Goal: Information Seeking & Learning: Check status

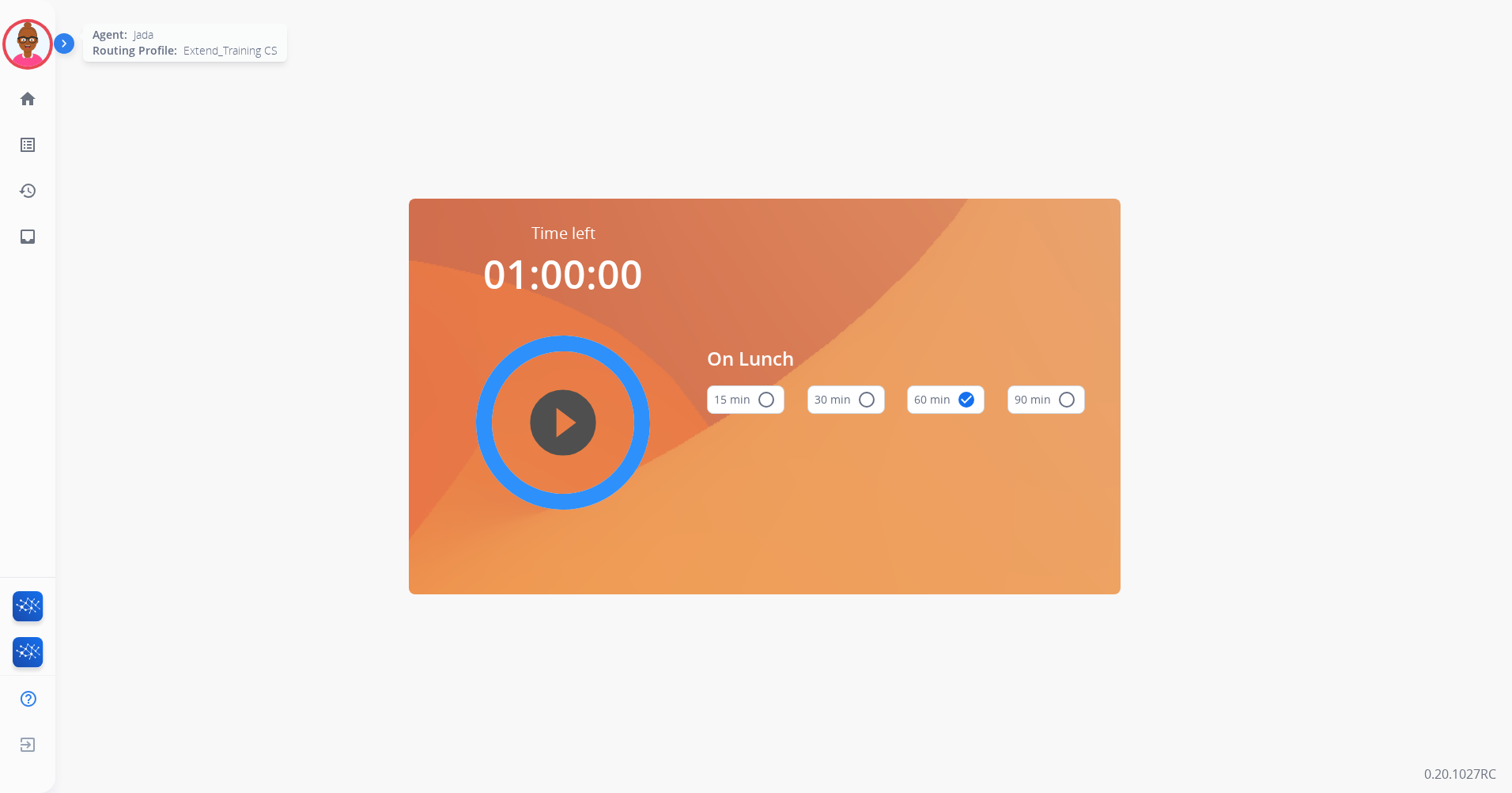
click at [43, 68] on div "Agent: [PERSON_NAME] Profile: Extend_Training CS" at bounding box center [28, 44] width 51 height 51
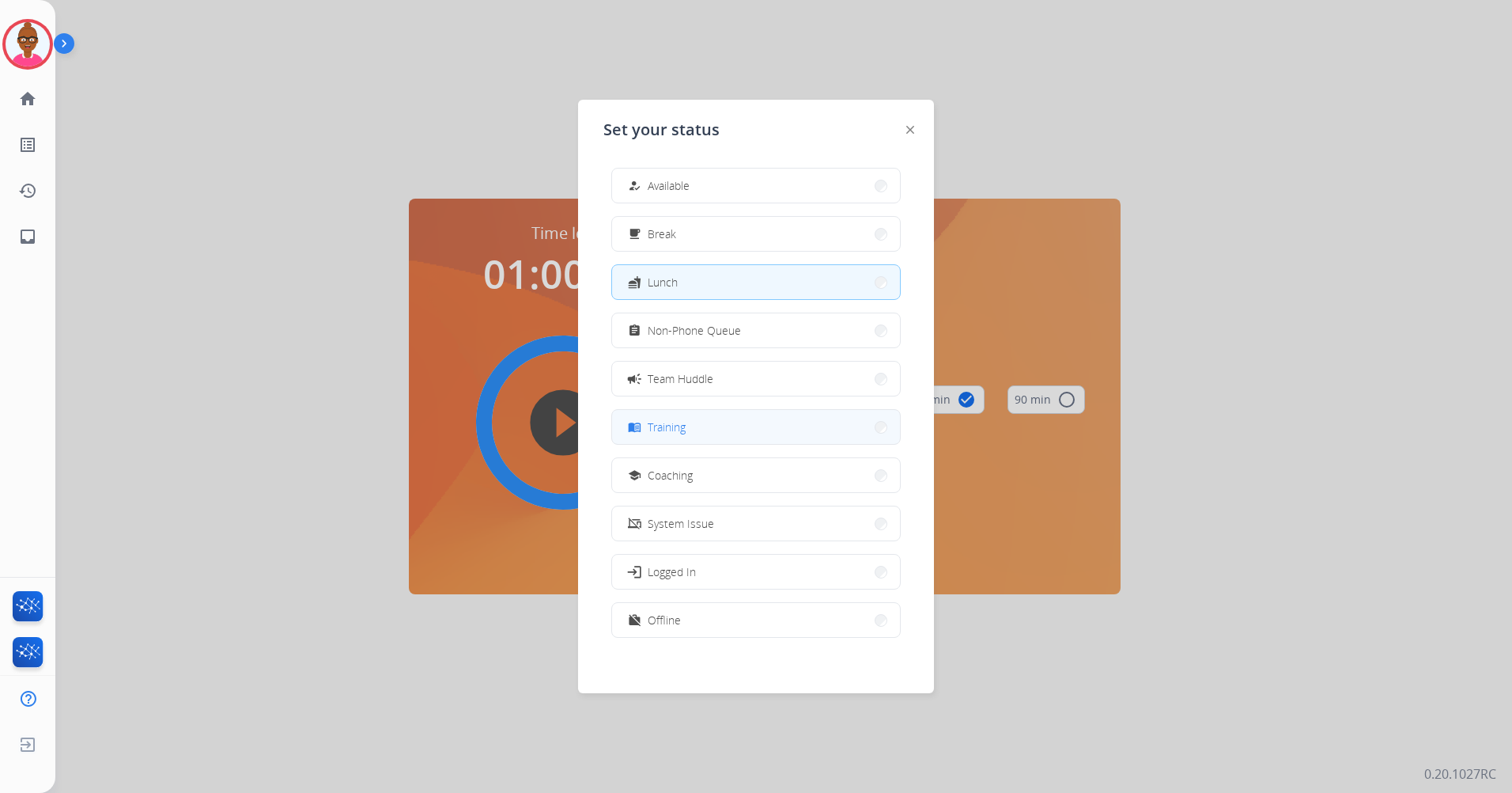
click at [768, 441] on button "menu_book Training" at bounding box center [756, 427] width 288 height 34
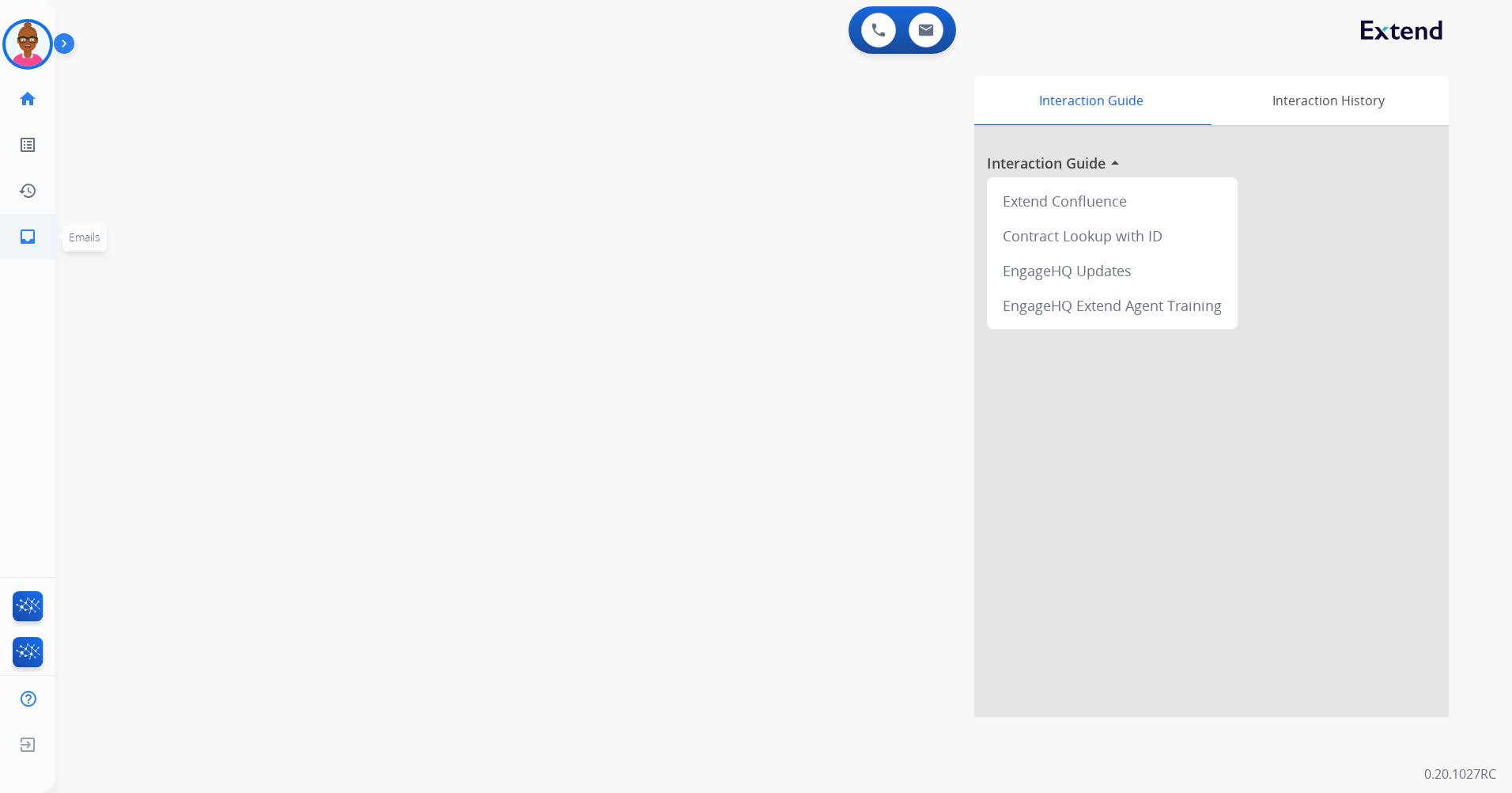
click at [15, 244] on link "inbox Emails" at bounding box center [28, 237] width 45 height 45
select select "**********"
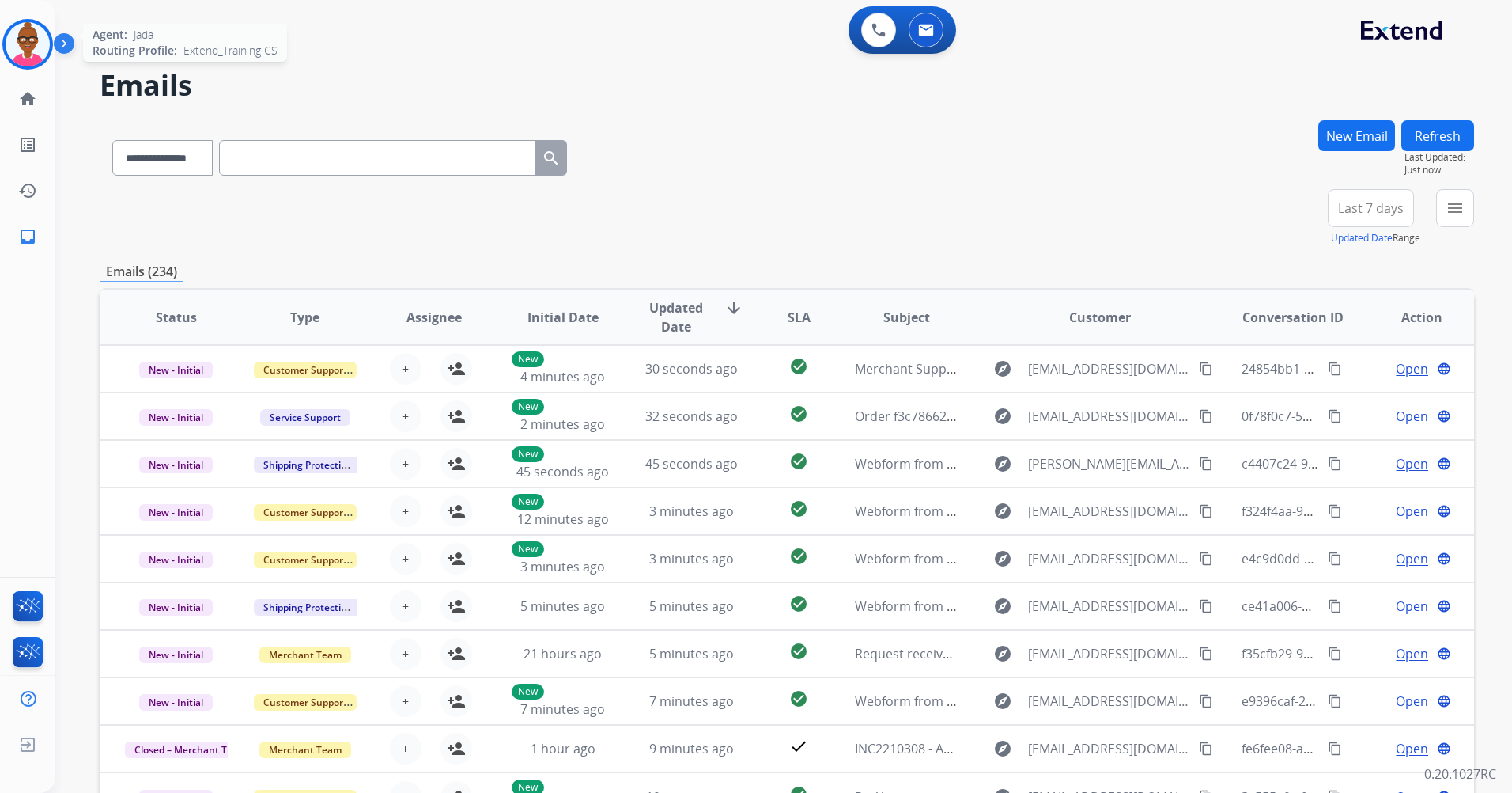
click at [35, 37] on img at bounding box center [28, 45] width 45 height 45
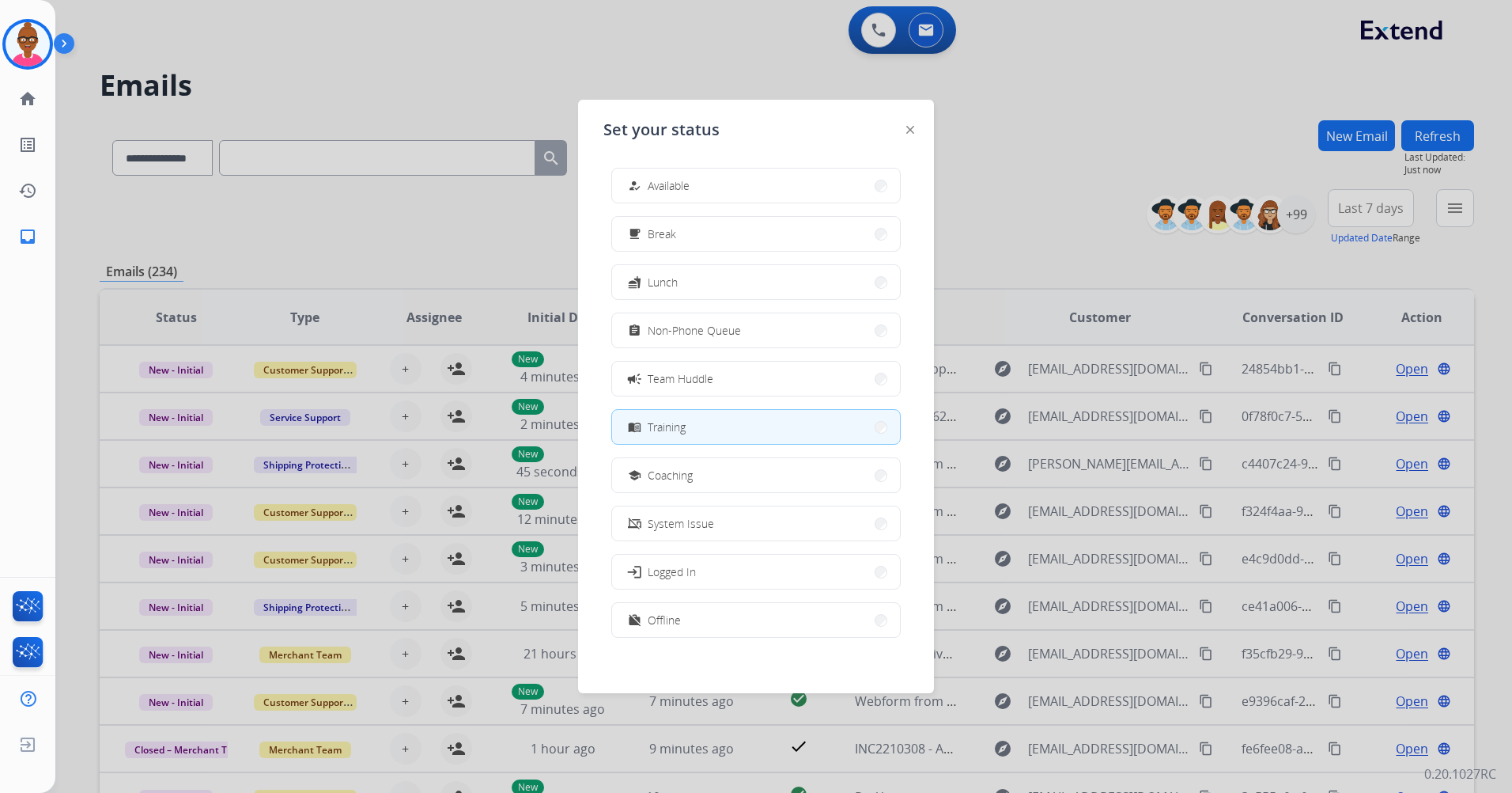
click at [16, 334] on div "Jada Training Edit Avatar Agent: [PERSON_NAME] Profile: Extend_Training CS home…" at bounding box center [28, 396] width 55 height 793
drag, startPoint x: 16, startPoint y: 334, endPoint x: 85, endPoint y: 342, distance: 69.5
click at [16, 334] on div "Jada Training Edit Avatar Agent: [PERSON_NAME] Profile: Extend_Training CS home…" at bounding box center [28, 396] width 55 height 793
click at [1139, 155] on div at bounding box center [756, 396] width 1512 height 793
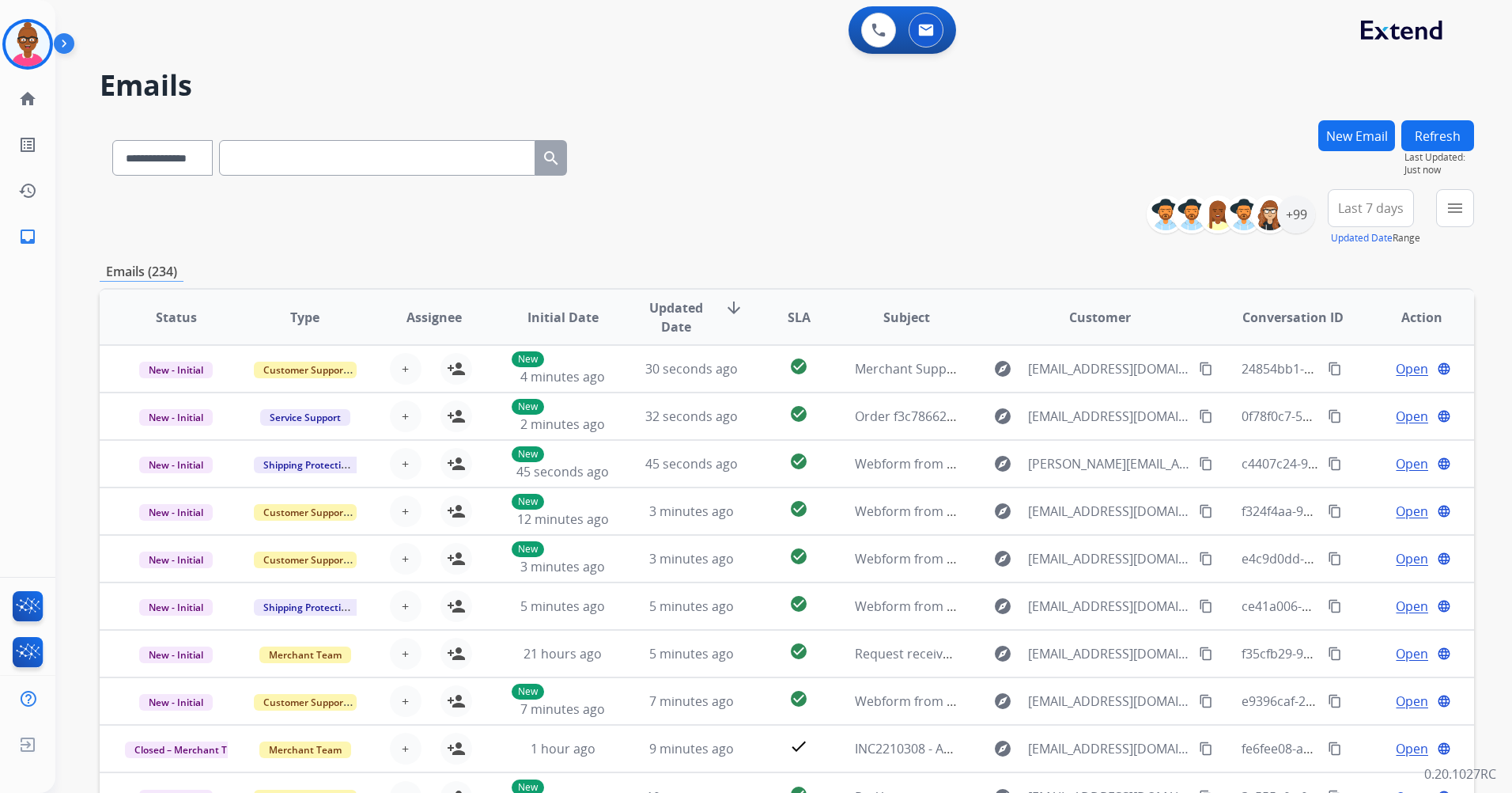
click at [1136, 155] on div "**********" at bounding box center [787, 155] width 1374 height 69
click at [1307, 218] on div "+99" at bounding box center [1296, 214] width 38 height 38
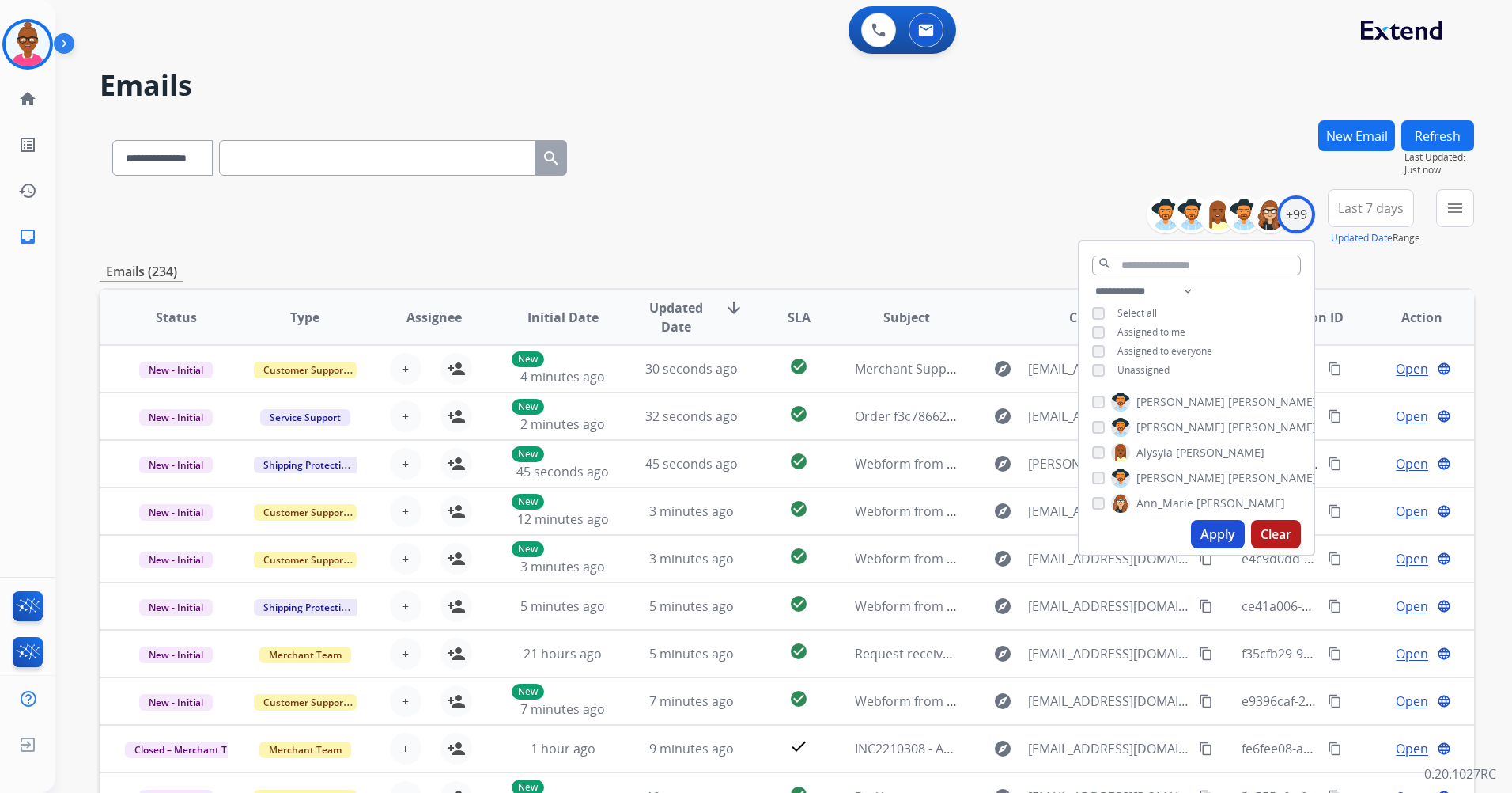
click at [1228, 535] on button "Apply" at bounding box center [1218, 534] width 54 height 28
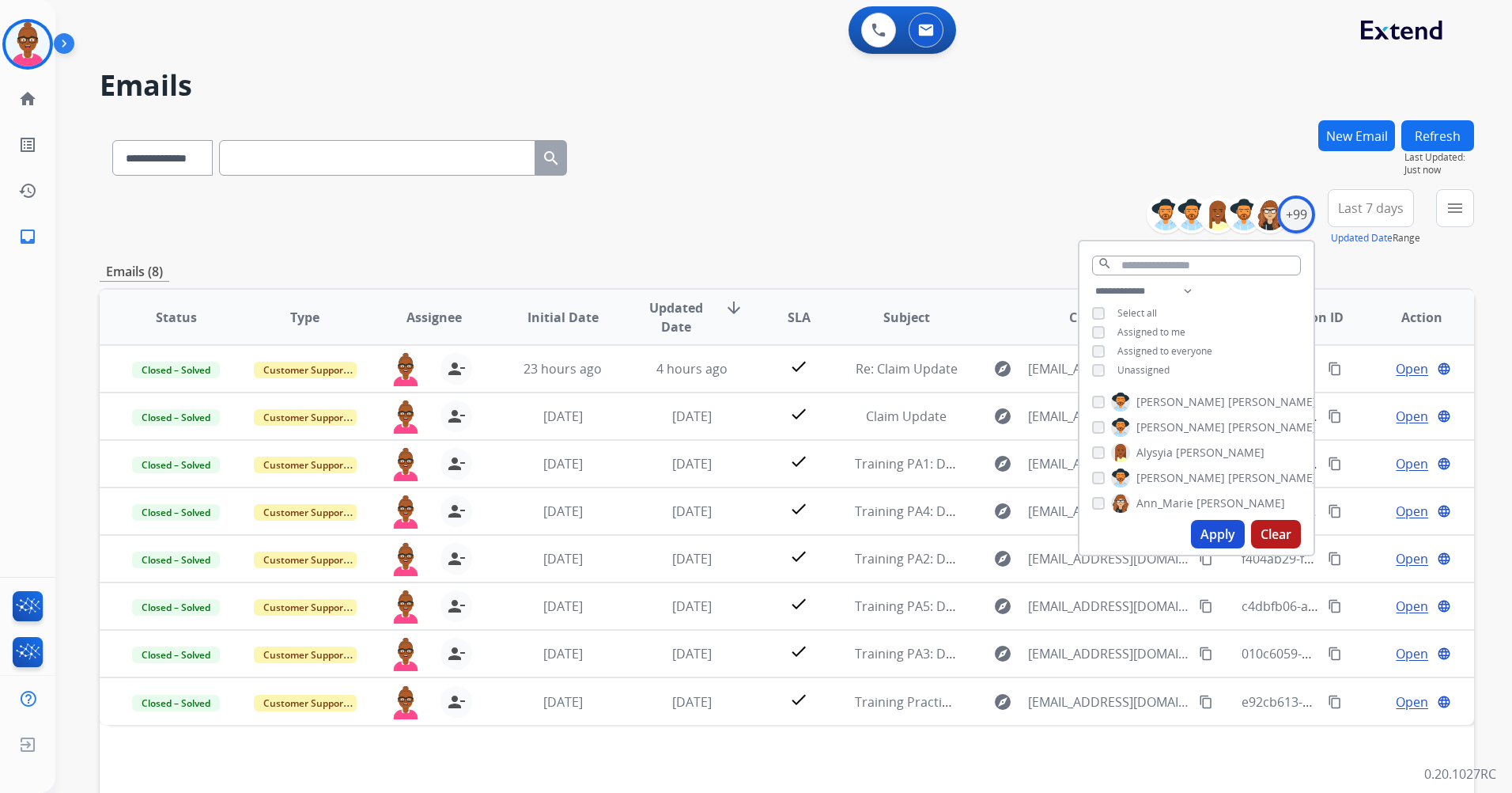
click at [1354, 212] on span "Last 7 days" at bounding box center [1371, 207] width 65 height 6
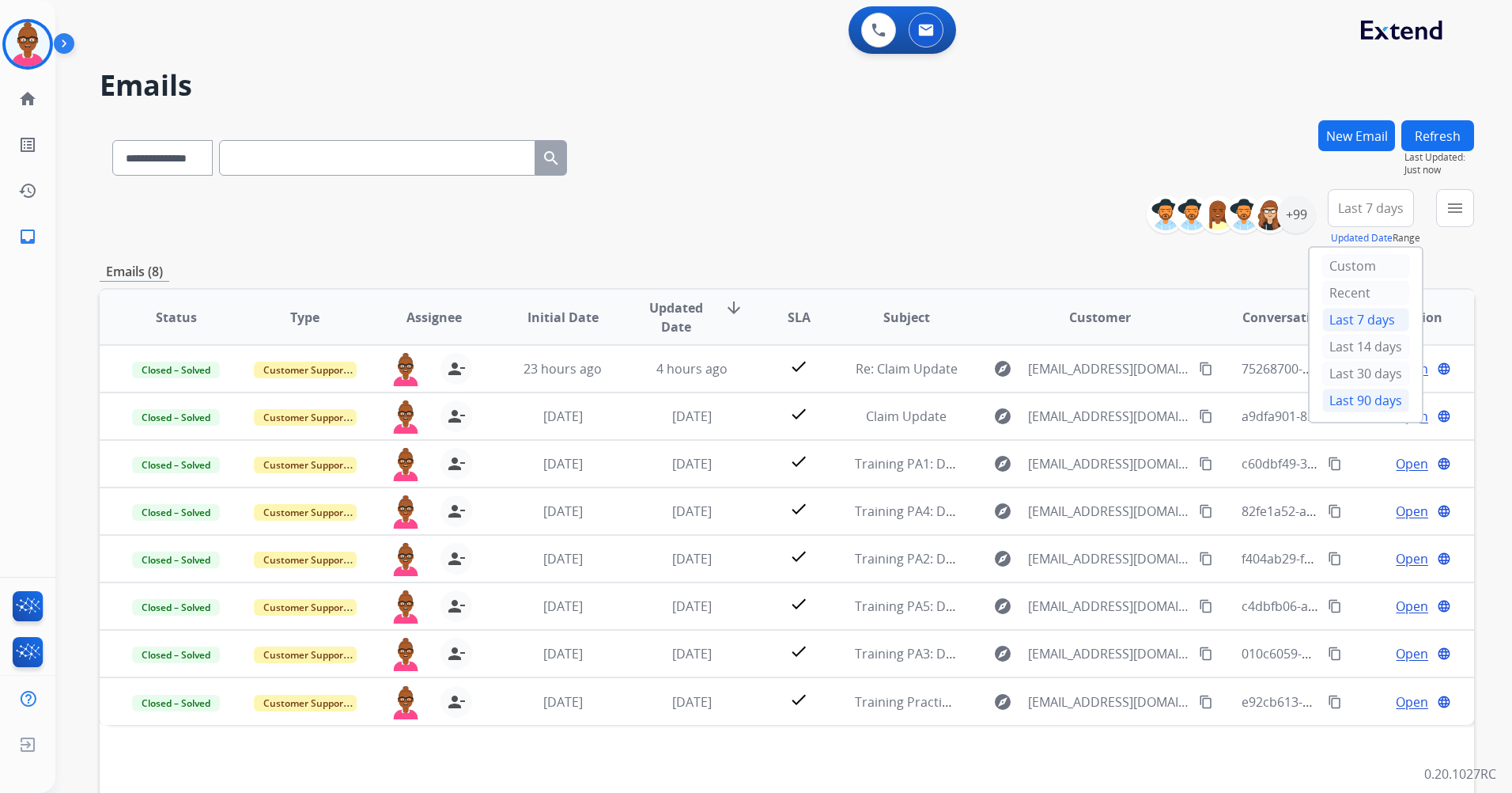
click at [1350, 396] on div "Last 90 days" at bounding box center [1366, 401] width 87 height 24
click at [1350, 396] on div "**********" at bounding box center [764, 453] width 1419 height 793
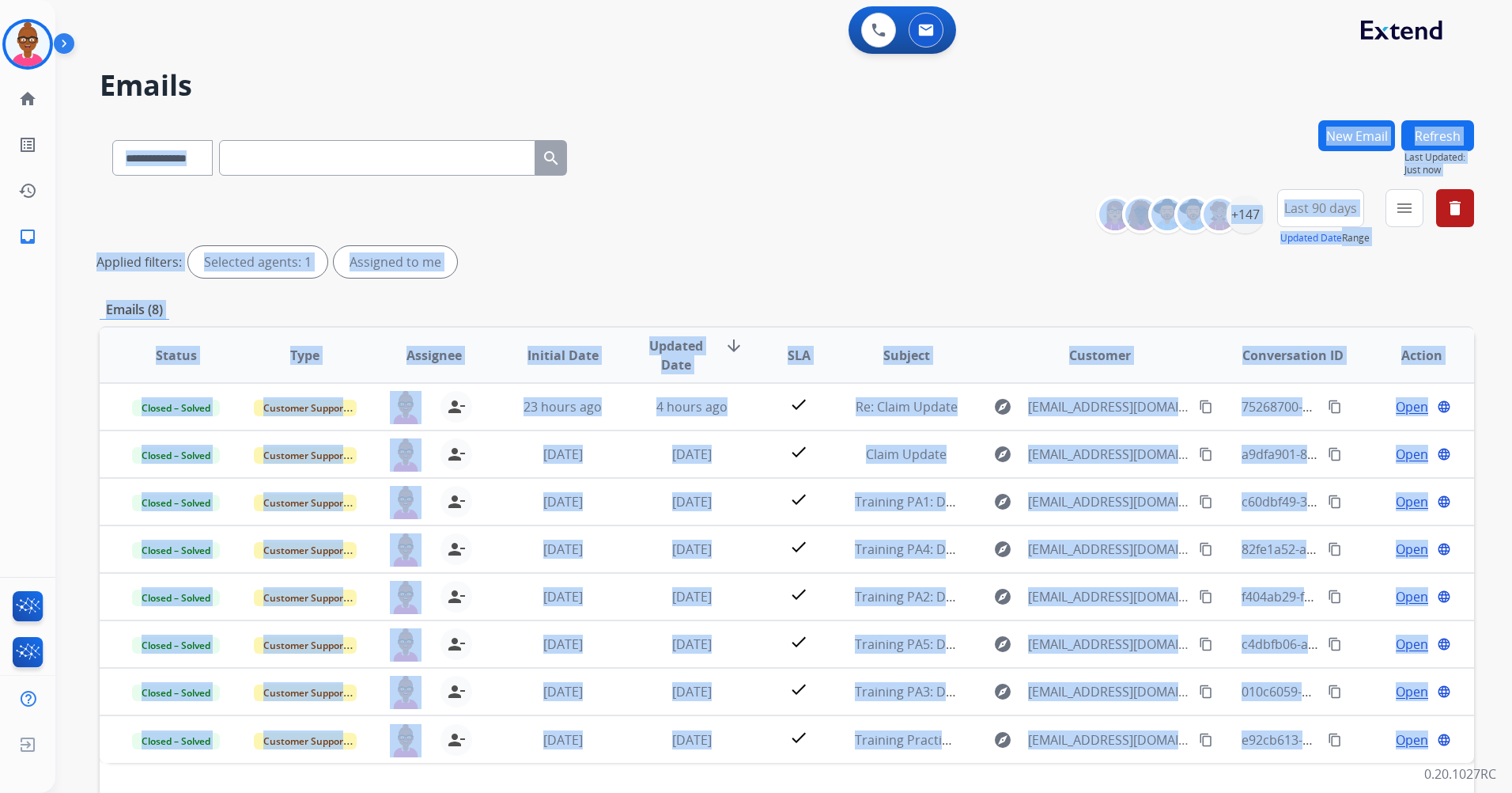
click at [861, 224] on div "**********" at bounding box center [787, 237] width 1374 height 95
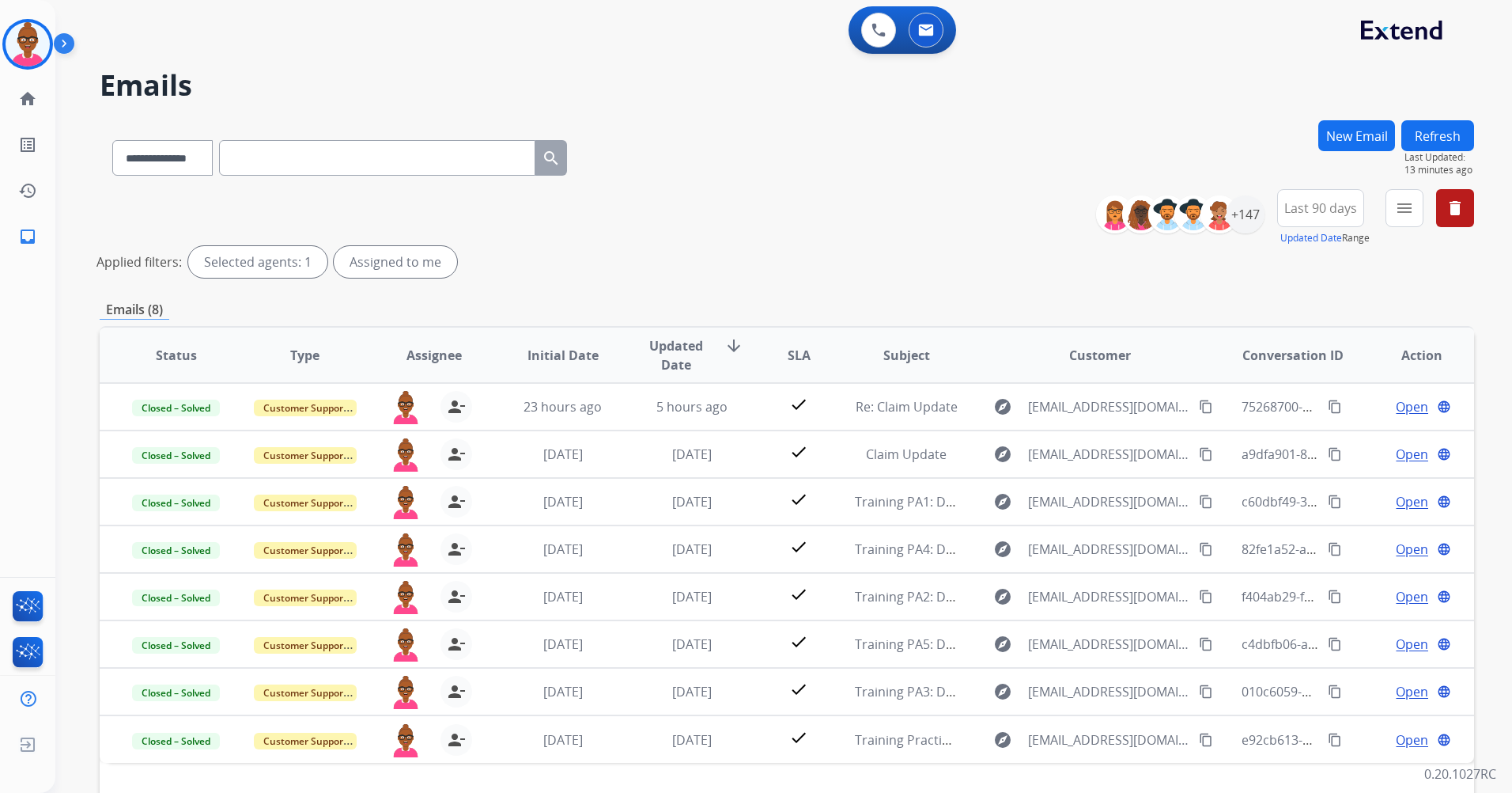
click at [1408, 141] on button "Refresh" at bounding box center [1438, 136] width 73 height 31
click at [1453, 213] on mat-icon "delete" at bounding box center [1455, 208] width 19 height 19
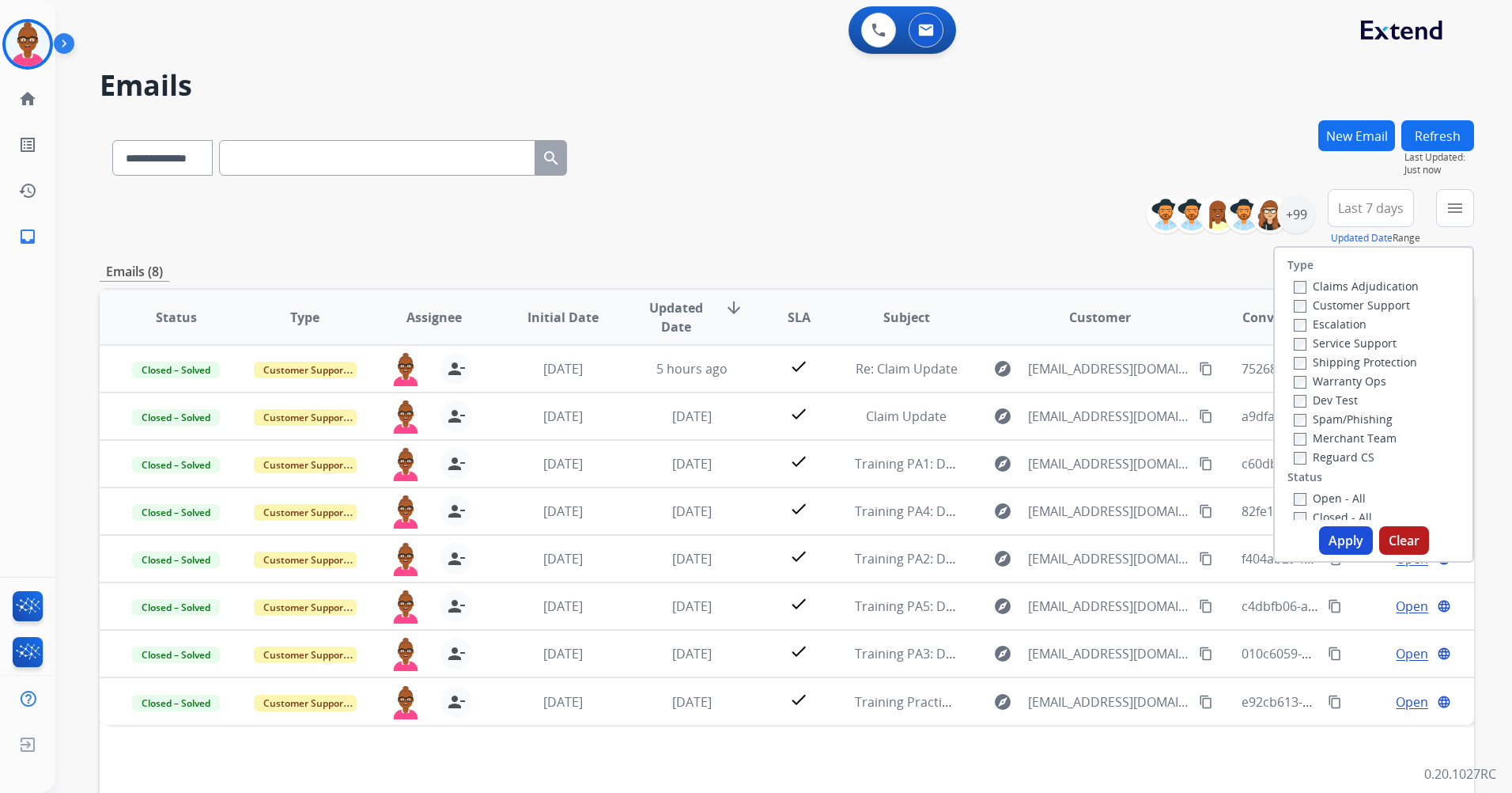
click at [1393, 544] on button "Clear" at bounding box center [1405, 540] width 50 height 28
click at [1393, 544] on div "**********" at bounding box center [764, 453] width 1419 height 793
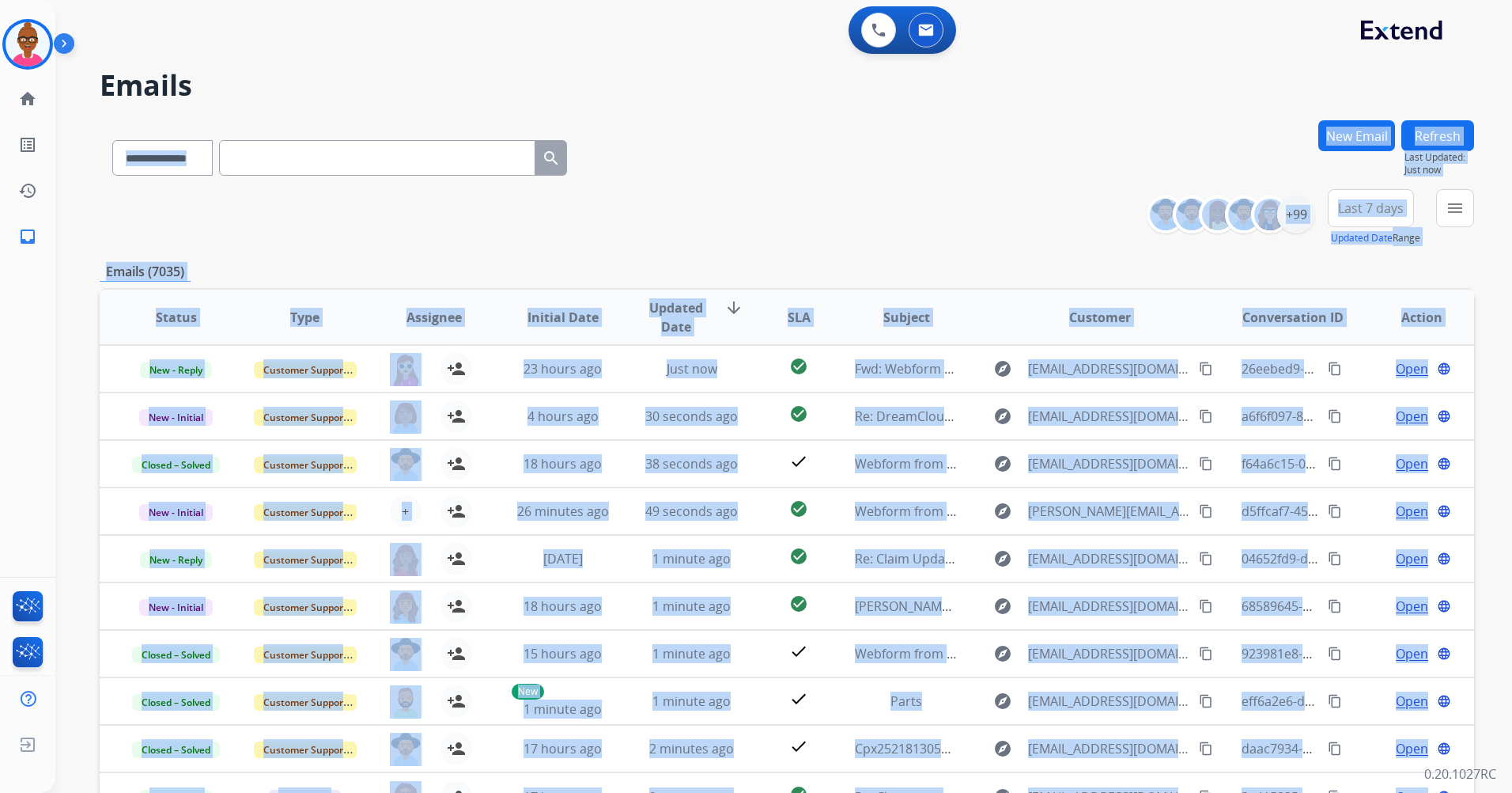
click at [836, 224] on div "**********" at bounding box center [787, 218] width 1374 height 57
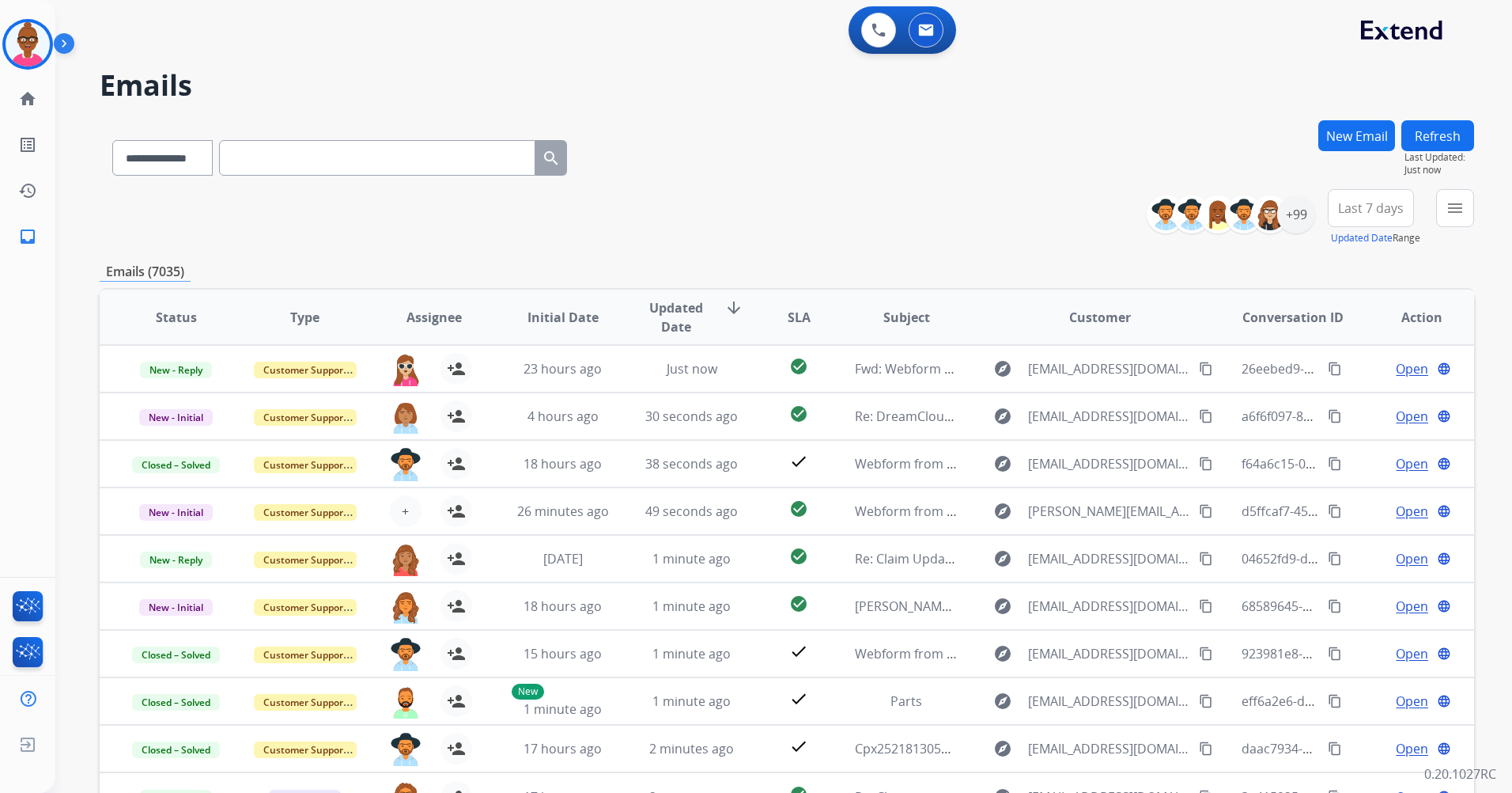
click at [662, 309] on span "Updated Date" at bounding box center [676, 317] width 71 height 38
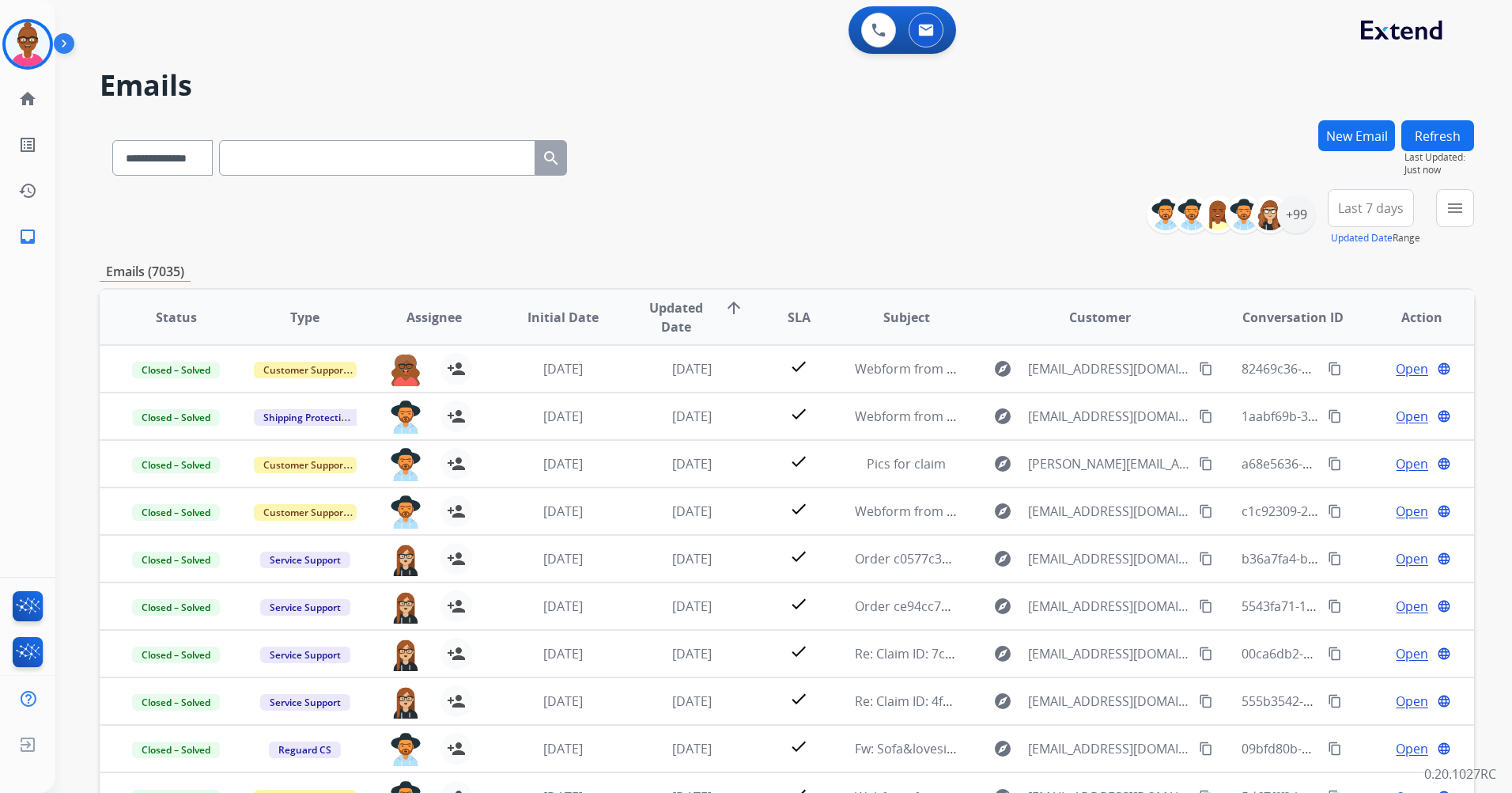
click at [662, 309] on span "Updated Date" at bounding box center [676, 317] width 71 height 38
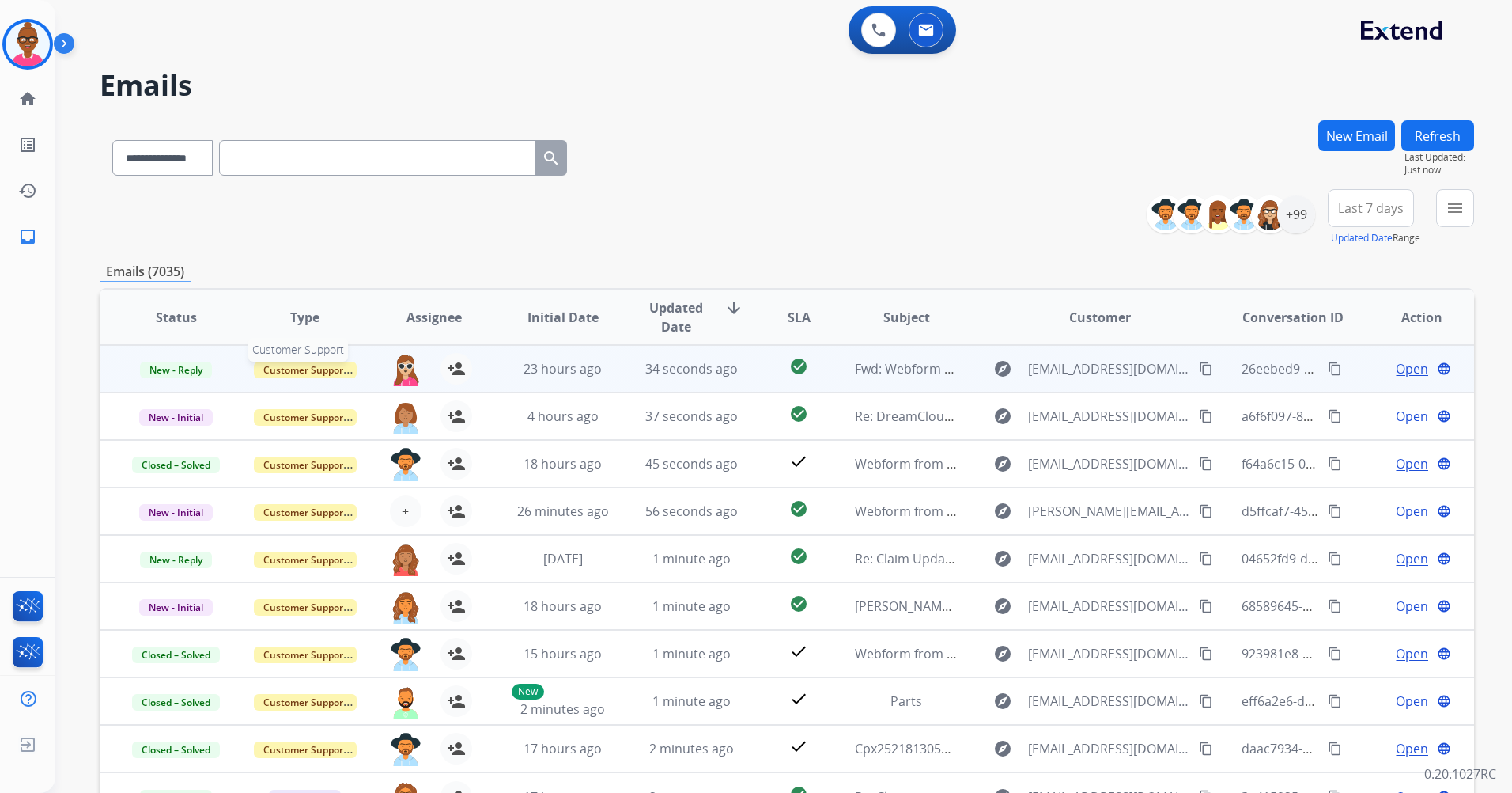
click at [313, 372] on span "Customer Support" at bounding box center [305, 370] width 103 height 16
click at [557, 379] on td "23 hours ago" at bounding box center [551, 368] width 129 height 47
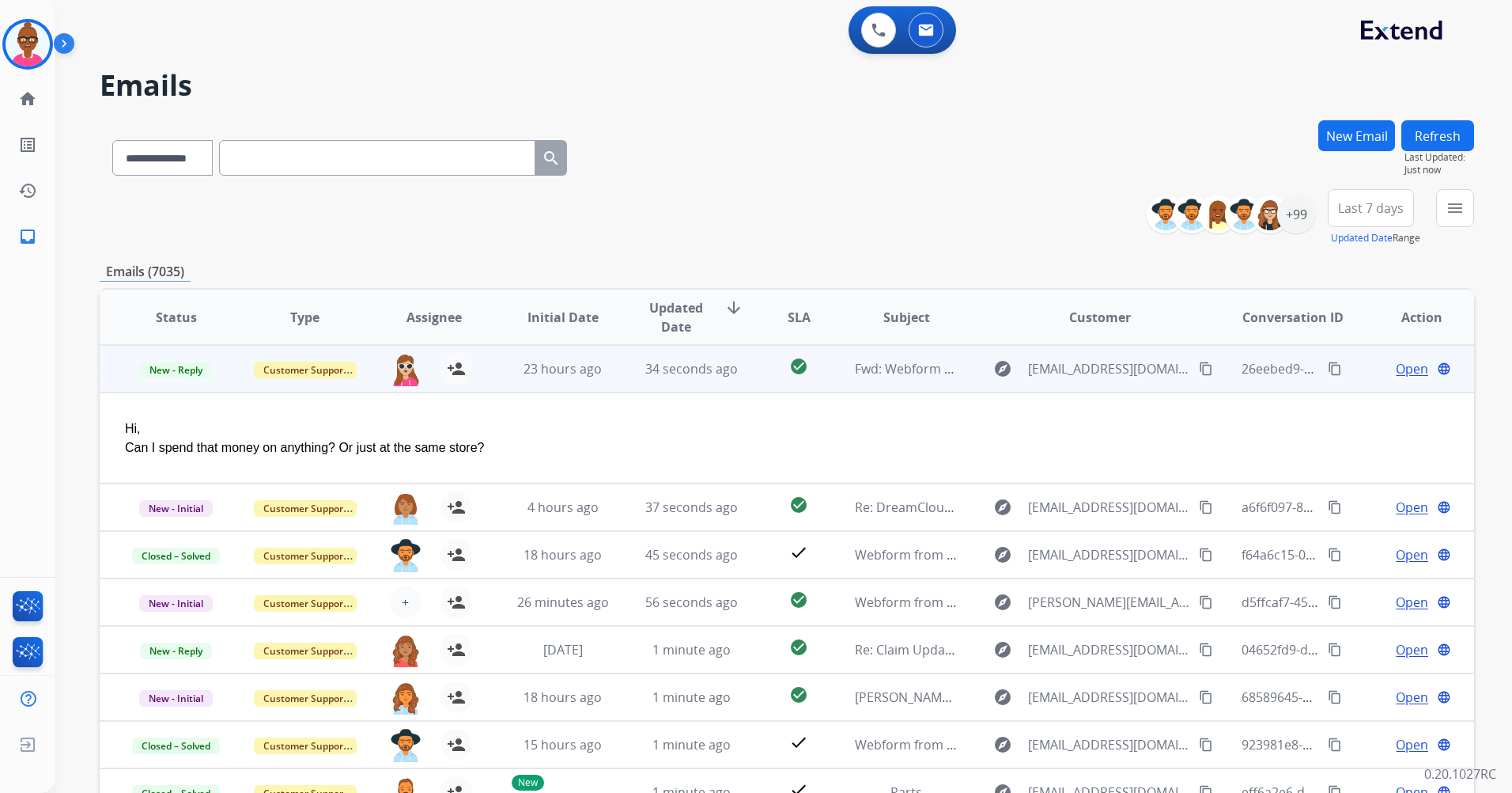
scroll to position [79, 0]
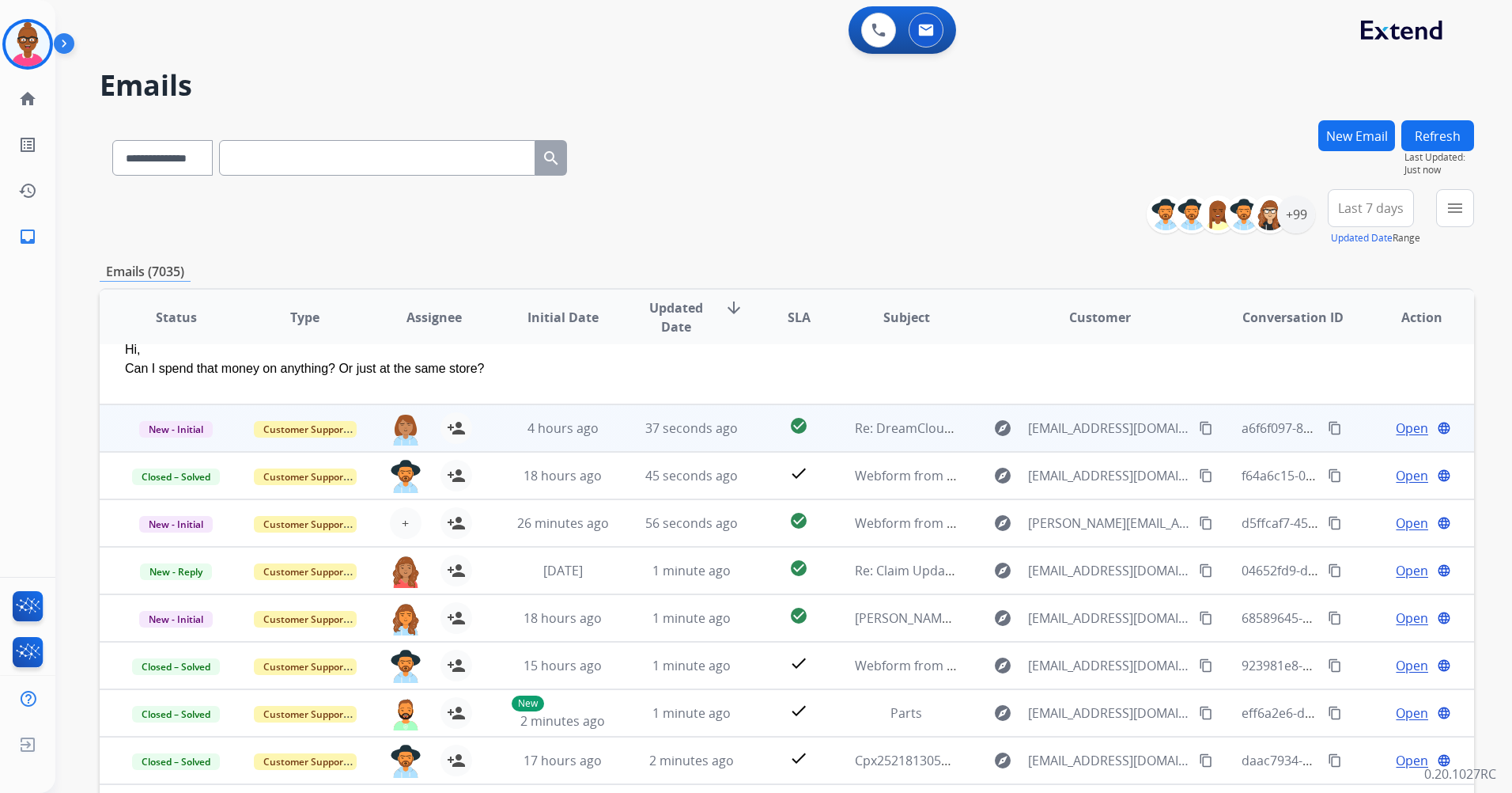
click at [541, 418] on td "4 hours ago" at bounding box center [551, 427] width 129 height 47
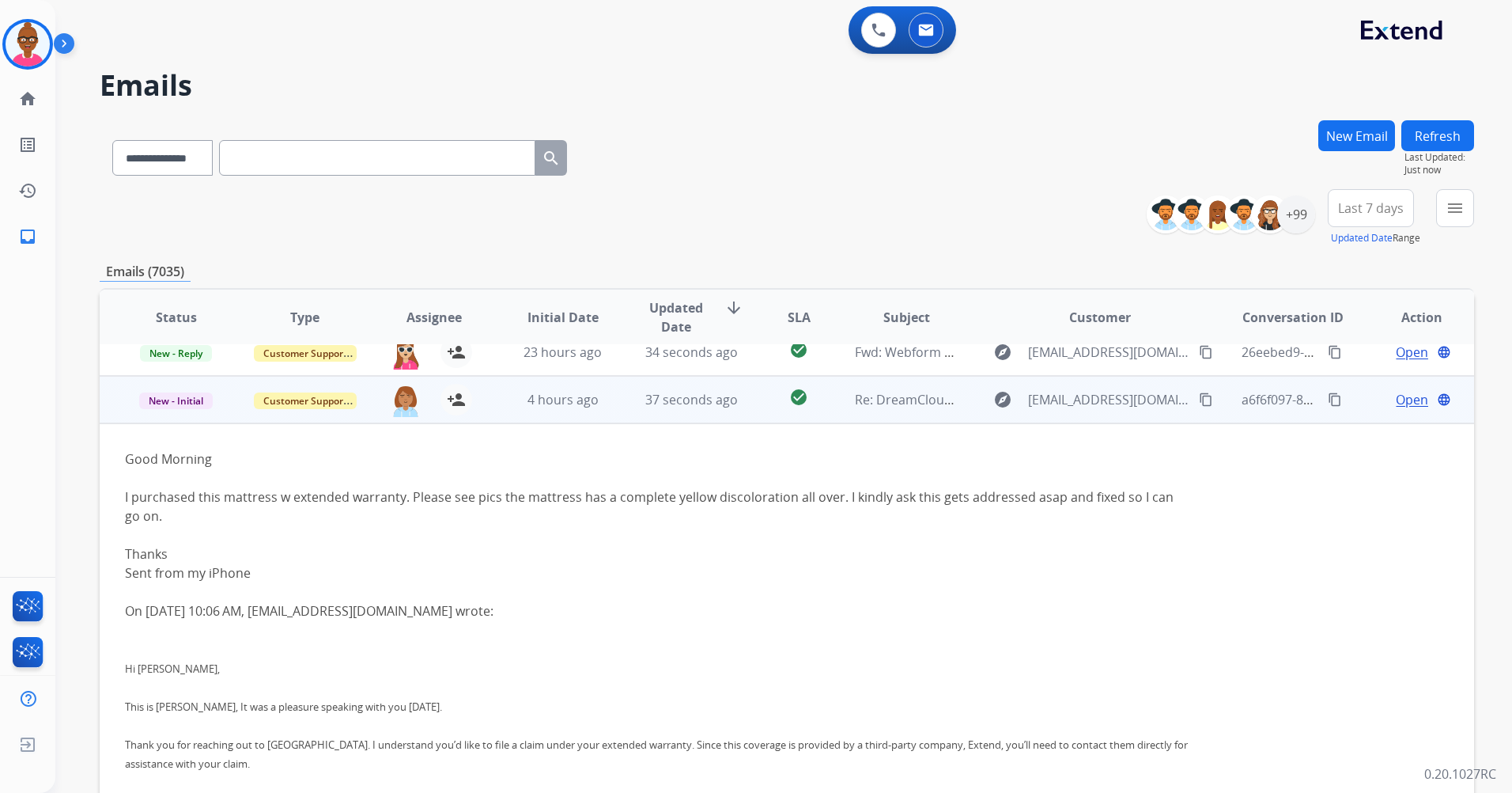
scroll to position [0, 0]
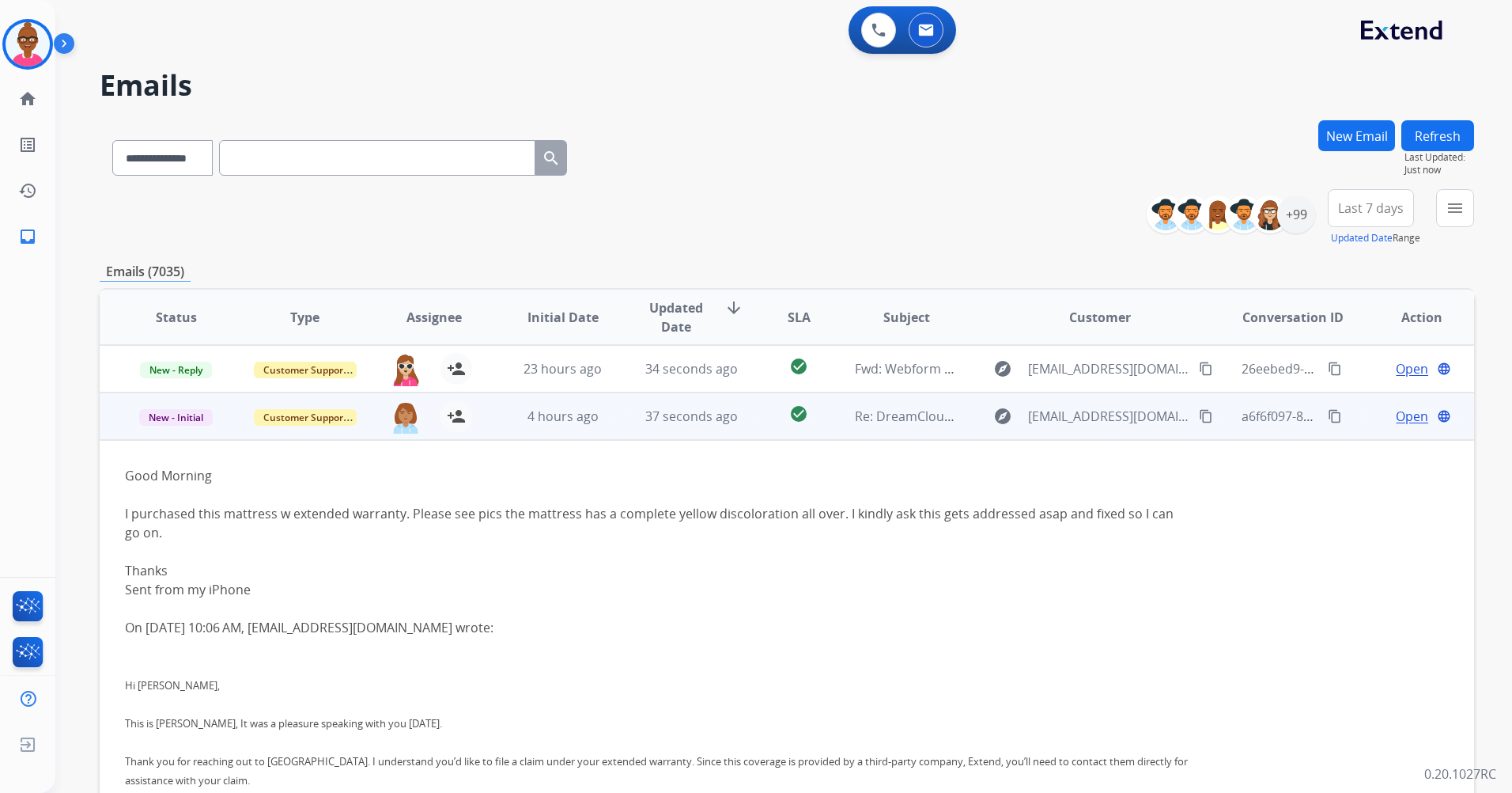
click at [626, 407] on td "37 seconds ago" at bounding box center [680, 415] width 129 height 47
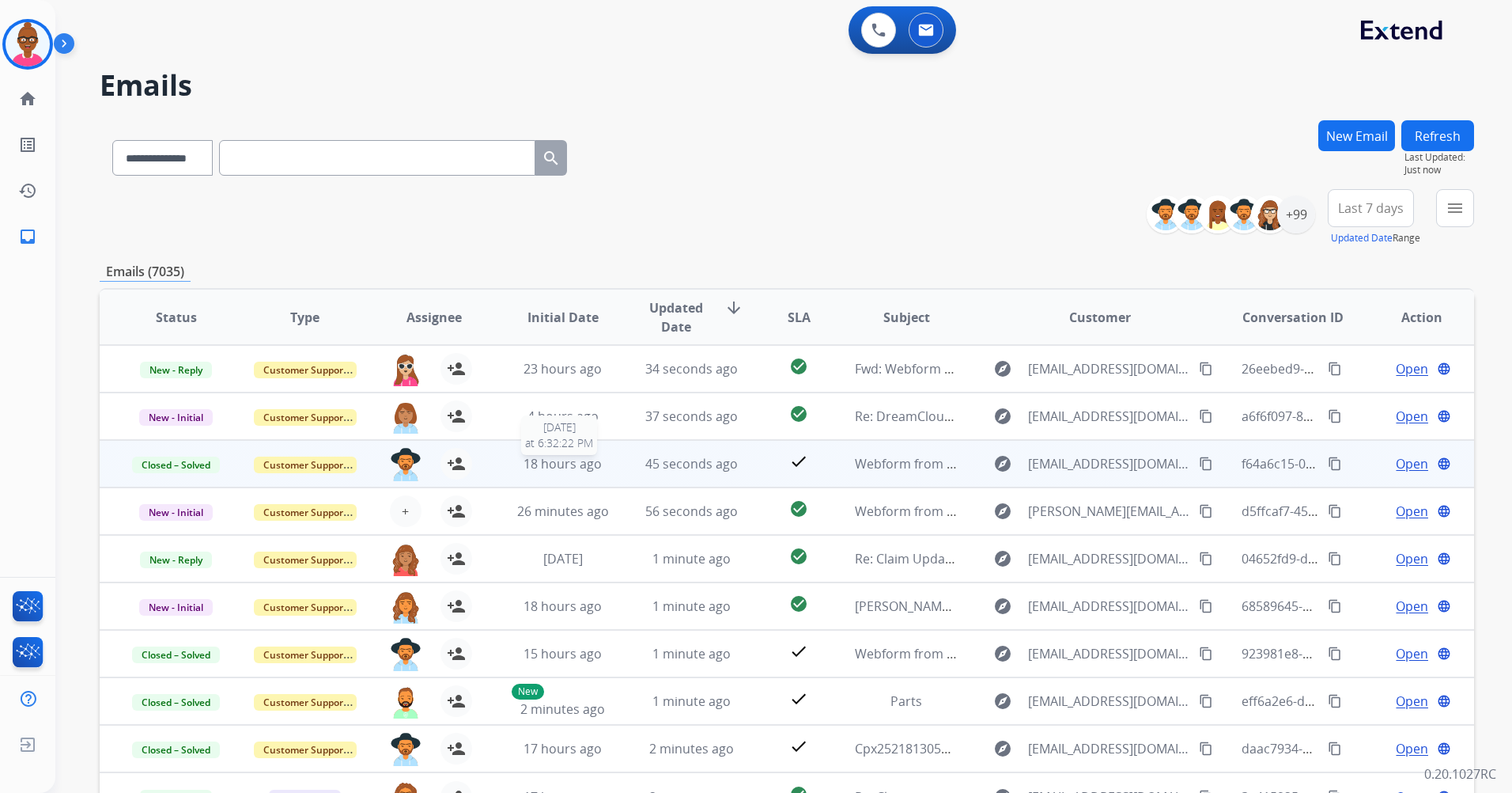
click at [536, 467] on span "18 hours ago" at bounding box center [562, 464] width 78 height 17
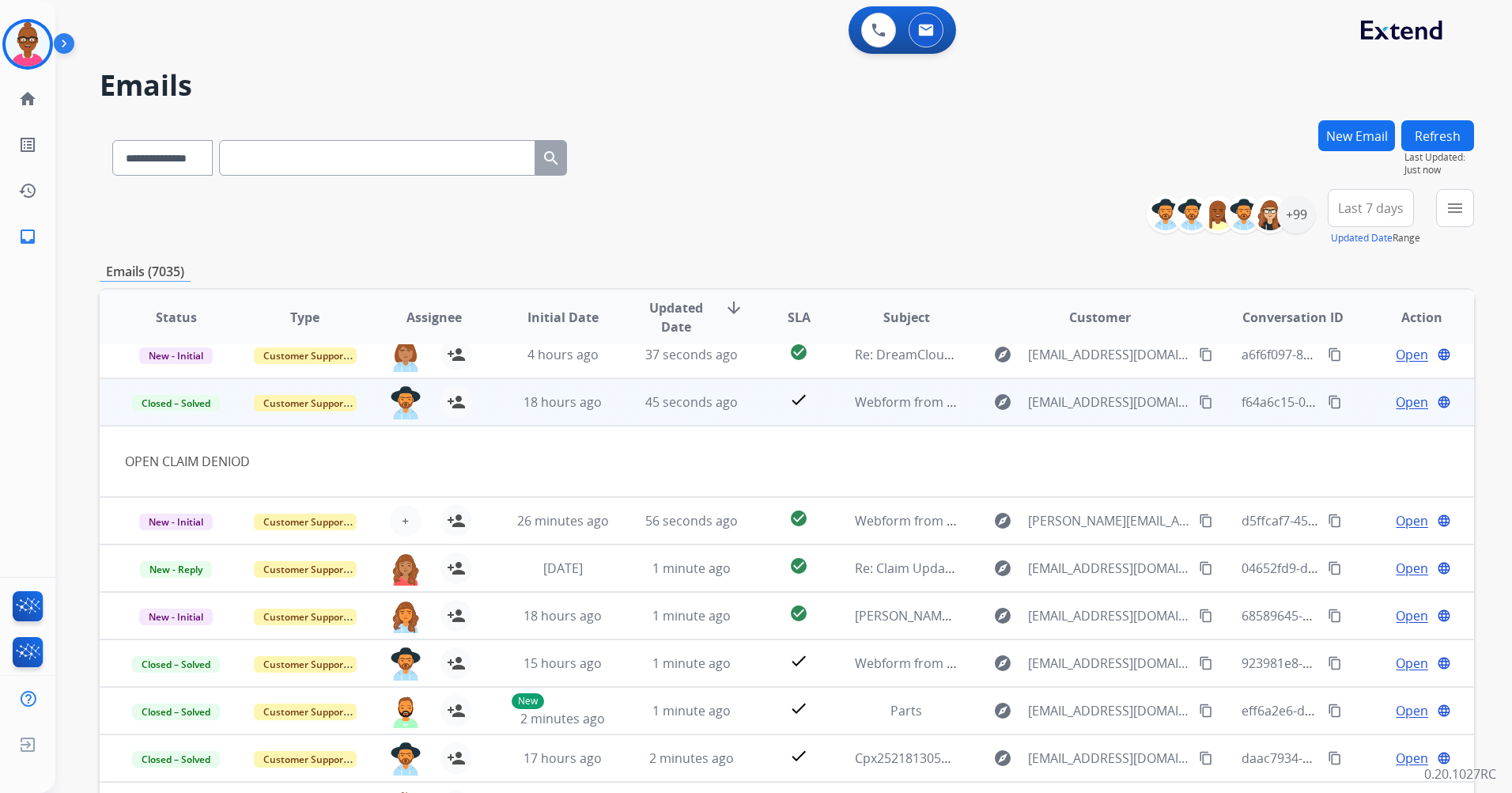
scroll to position [73, 0]
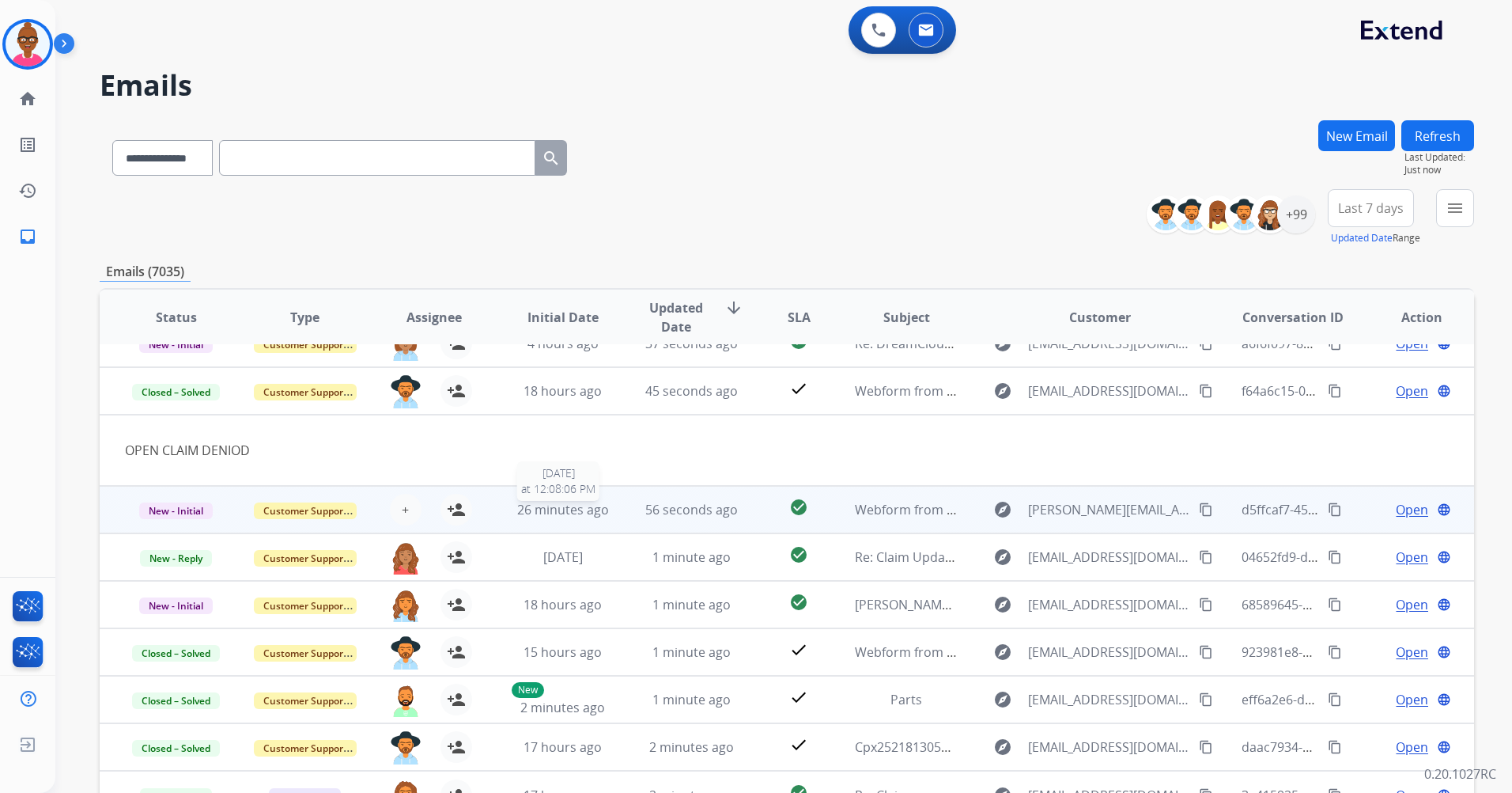
click at [548, 519] on div "26 minutes ago" at bounding box center [563, 510] width 103 height 19
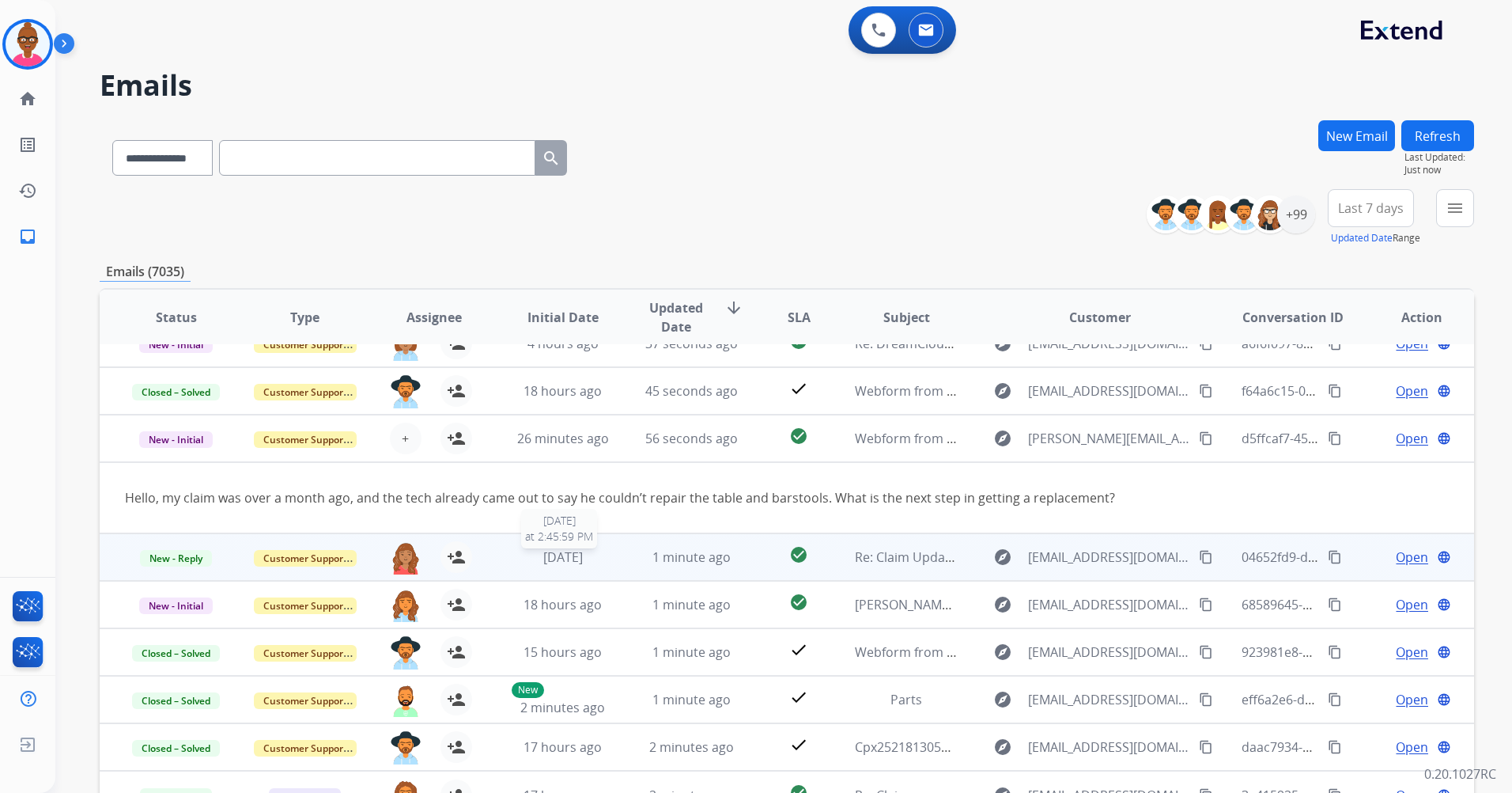
click at [543, 550] on span "[DATE]" at bounding box center [563, 557] width 40 height 17
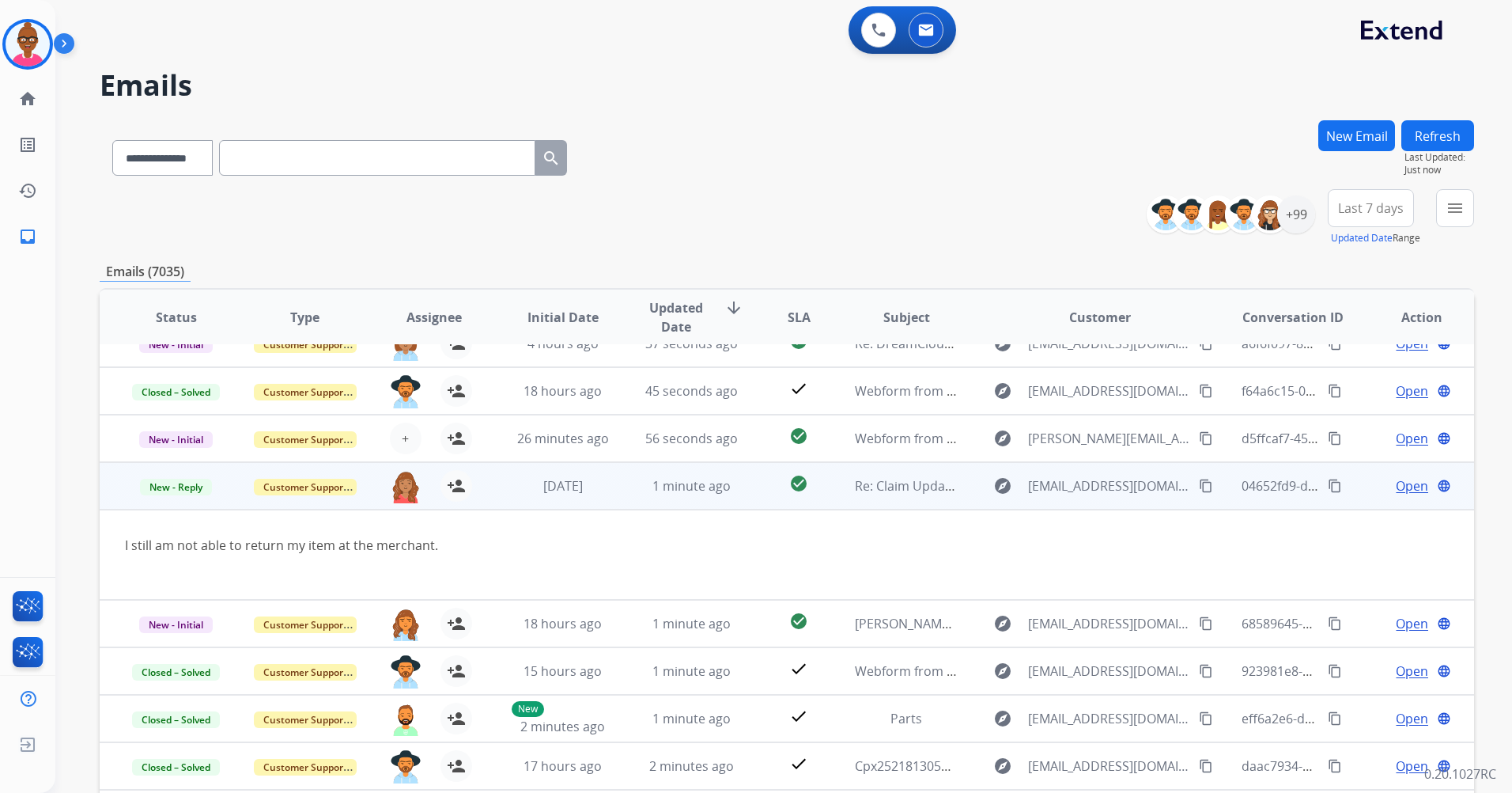
scroll to position [92, 0]
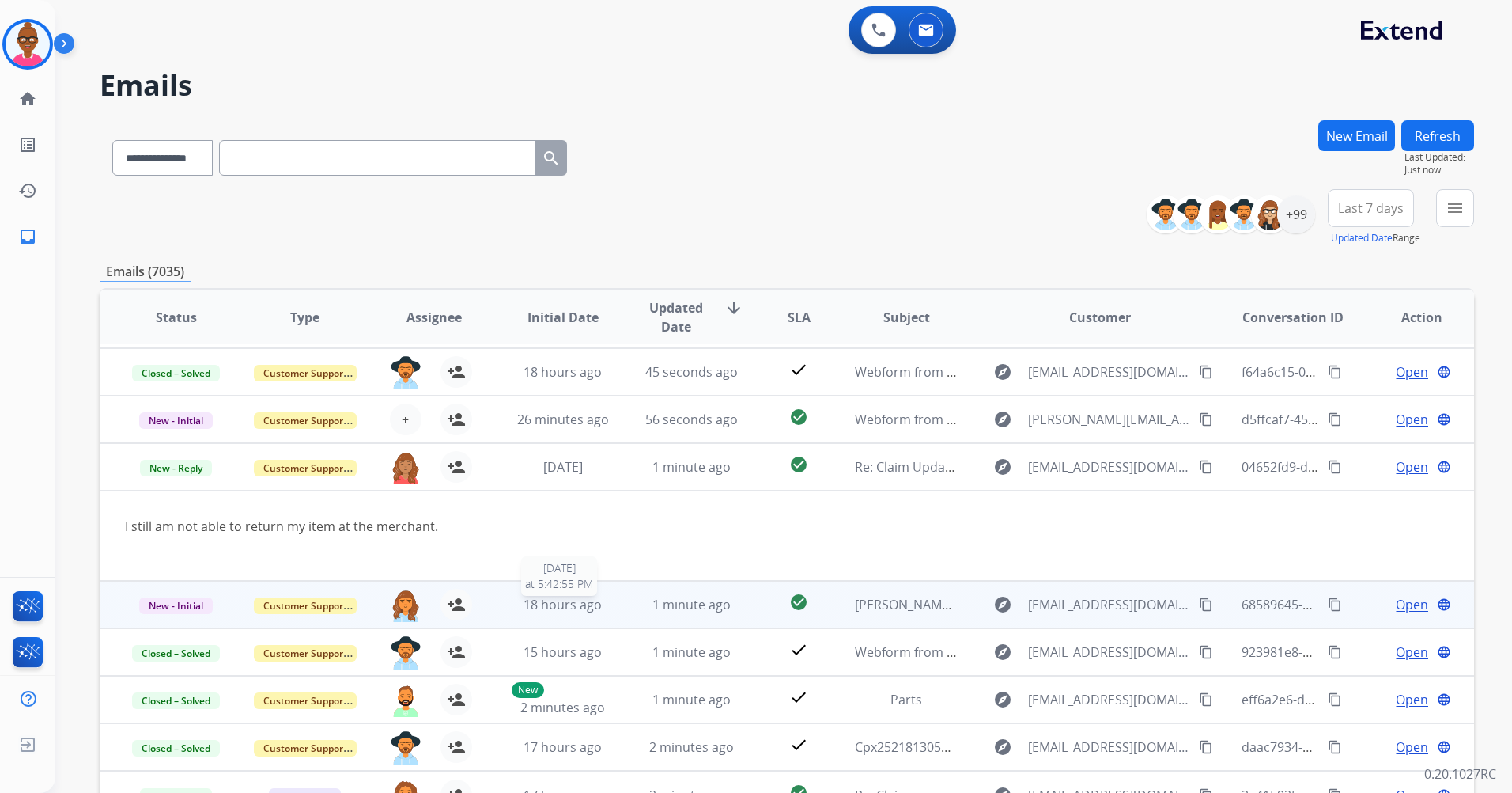
click at [582, 605] on span "18 hours ago" at bounding box center [562, 605] width 78 height 17
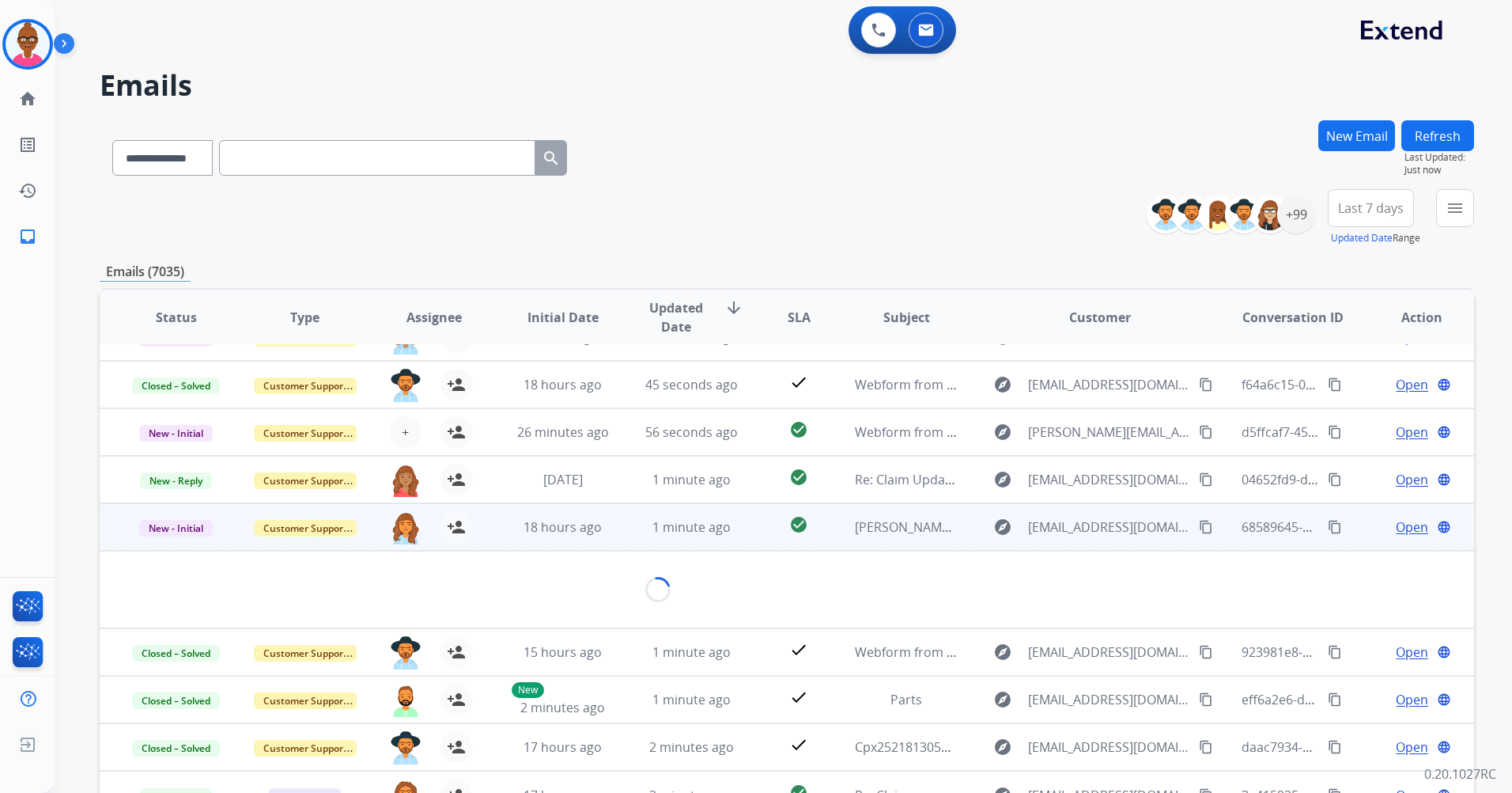
scroll to position [54, 0]
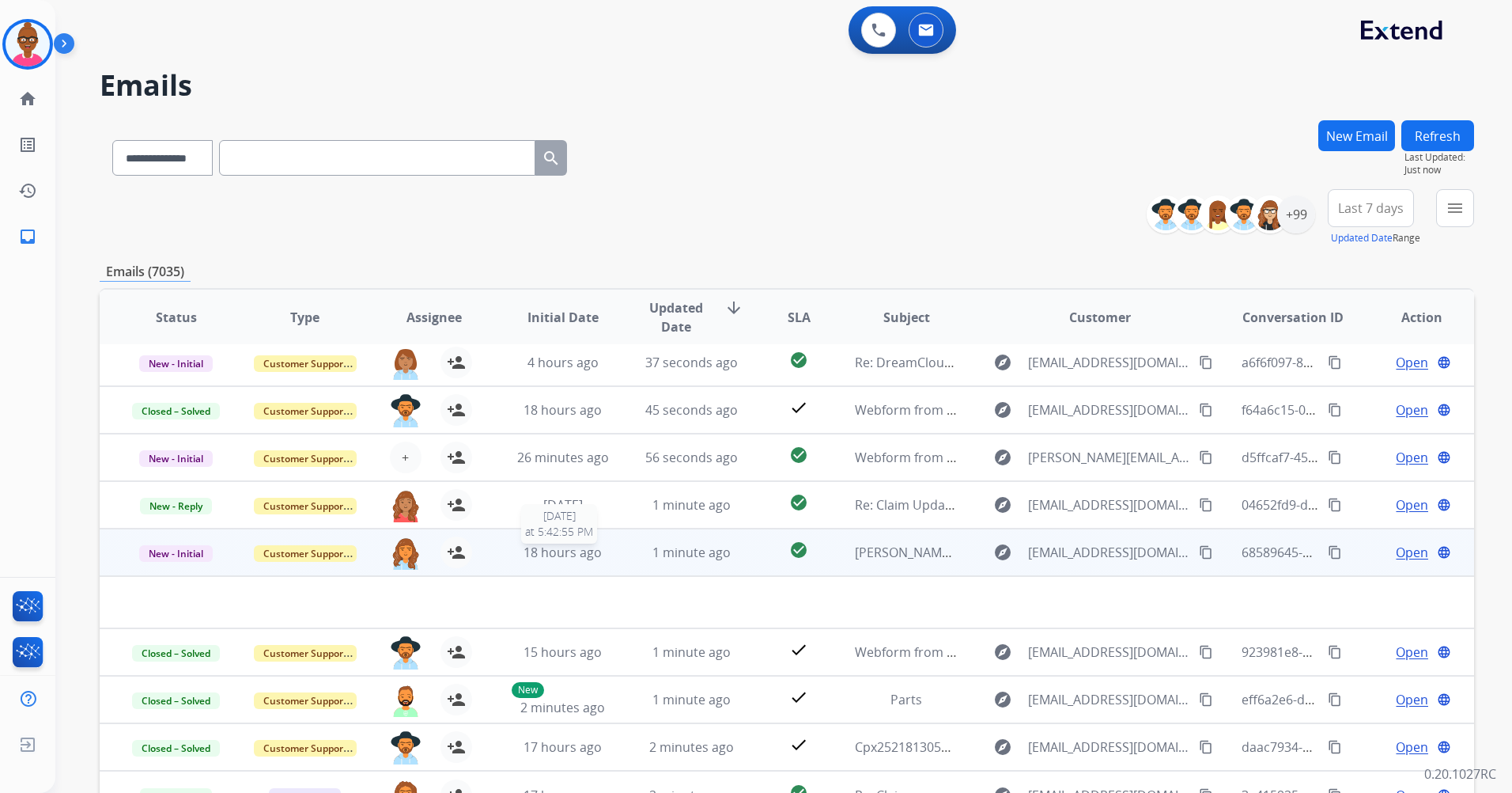
click at [563, 555] on span "18 hours ago" at bounding box center [562, 552] width 78 height 17
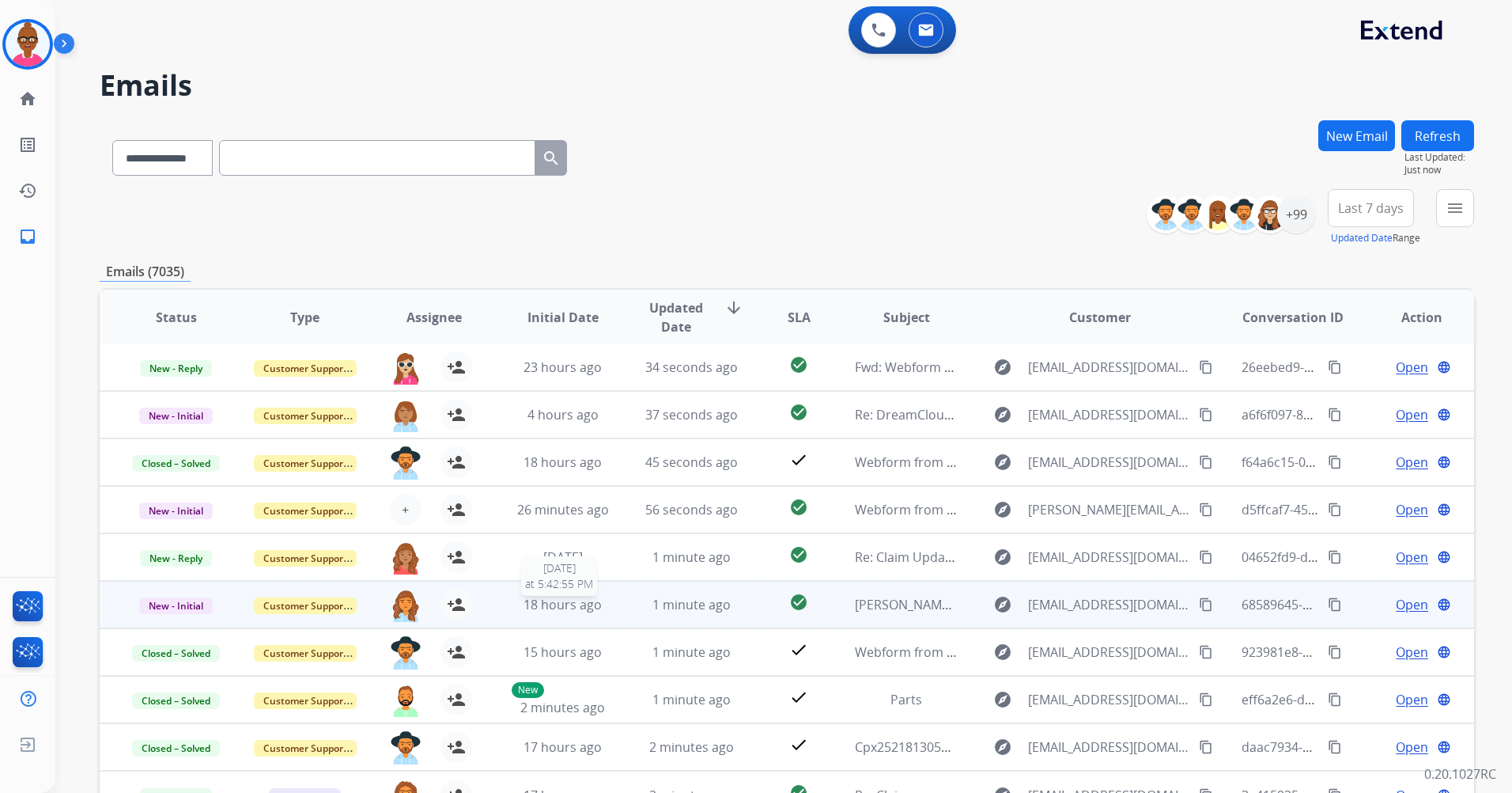
click at [575, 602] on span "18 hours ago" at bounding box center [562, 605] width 78 height 17
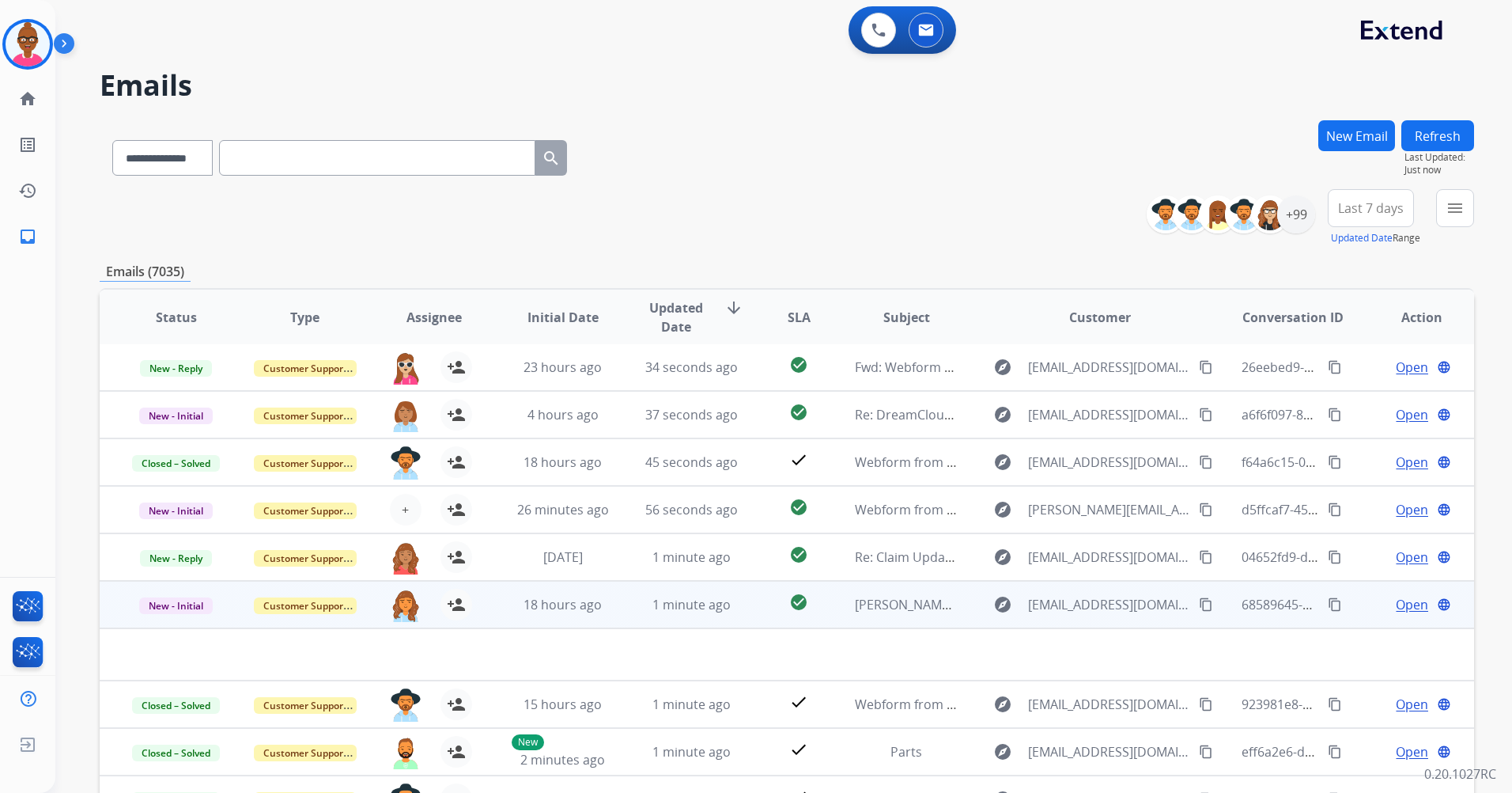
scroll to position [54, 0]
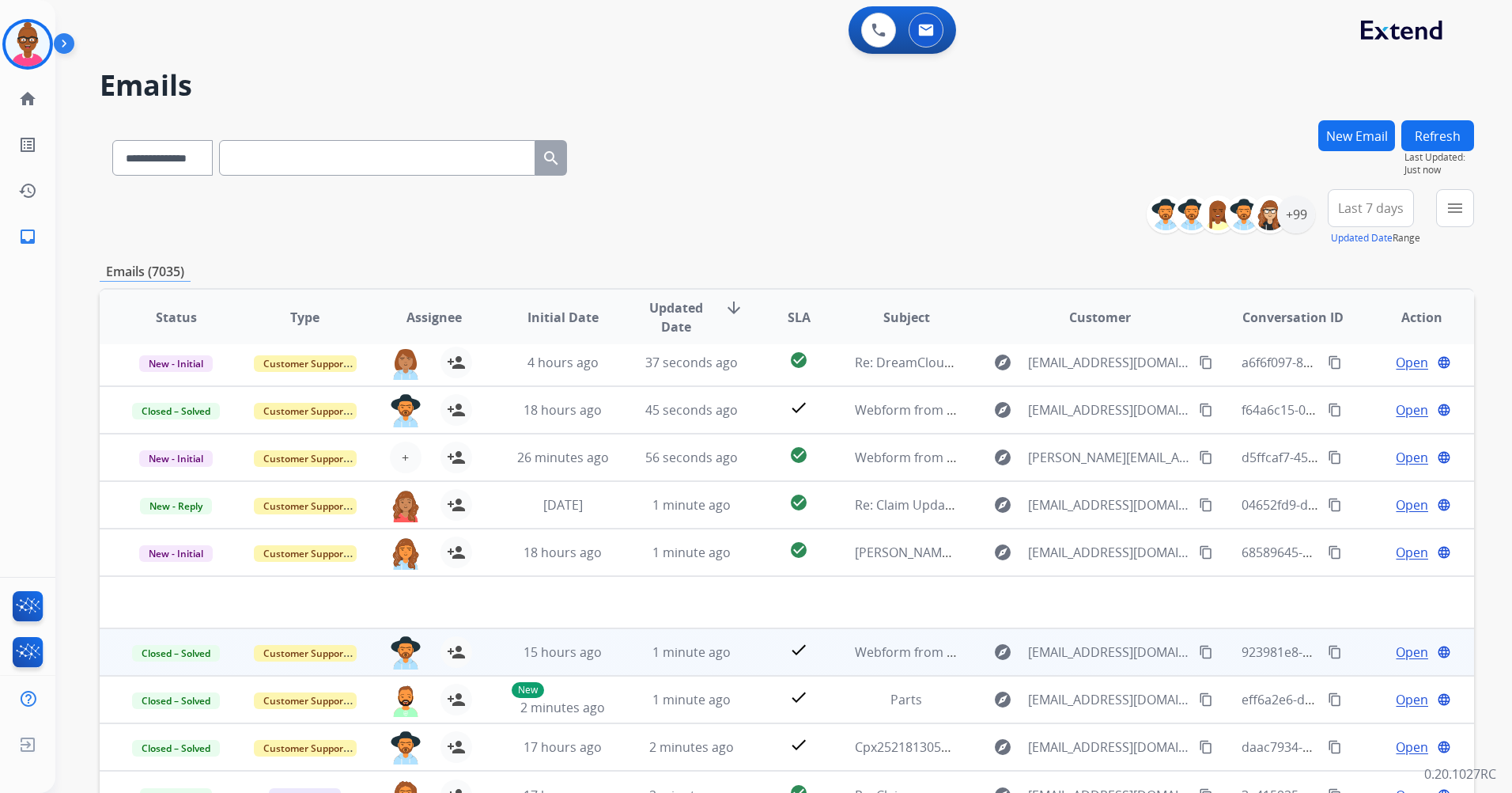
drag, startPoint x: 575, startPoint y: 602, endPoint x: 603, endPoint y: 647, distance: 53.0
click at [603, 647] on div "15 hours ago" at bounding box center [563, 652] width 103 height 19
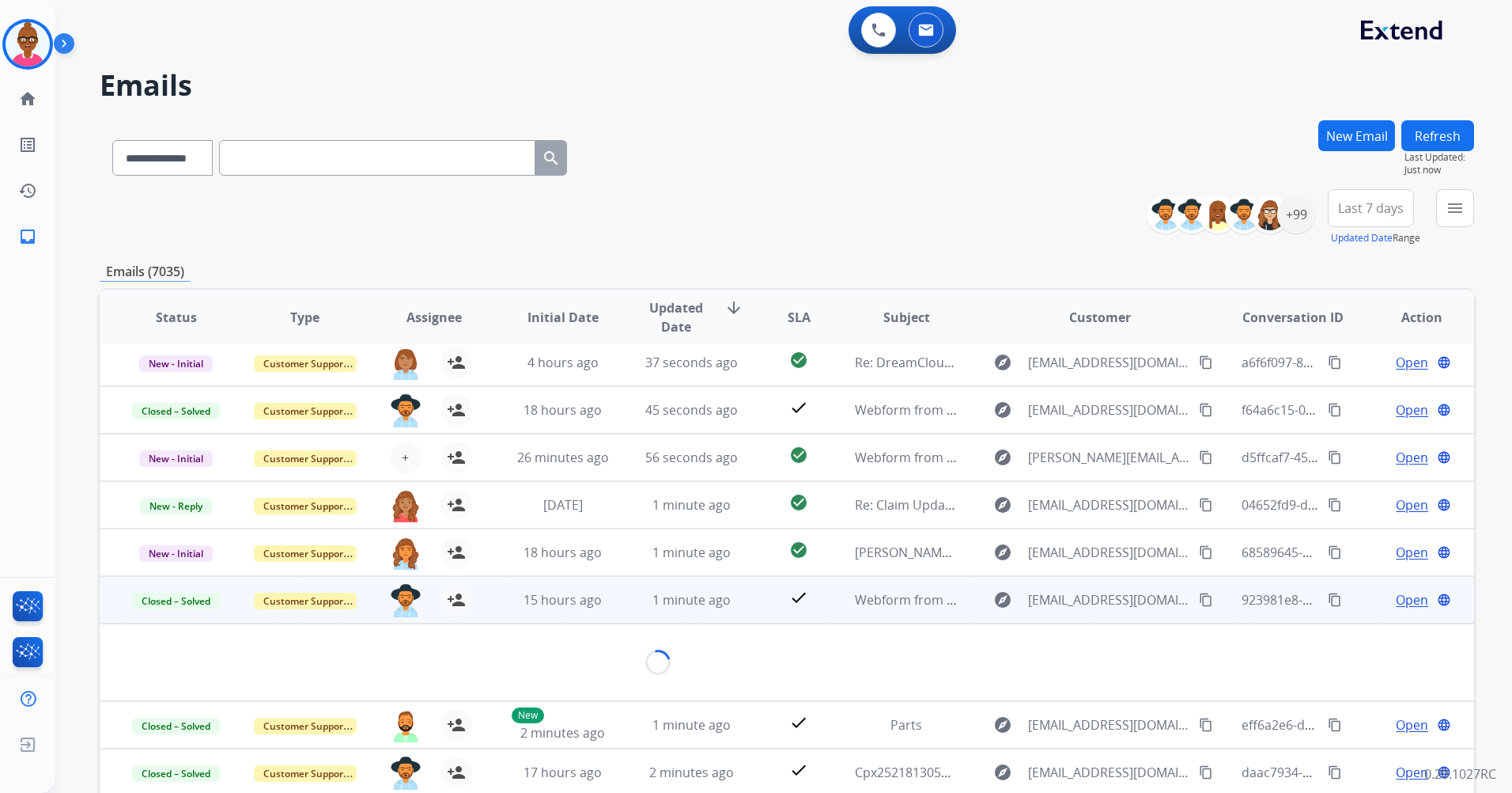
click at [603, 650] on div "Loading..." at bounding box center [658, 662] width 1066 height 25
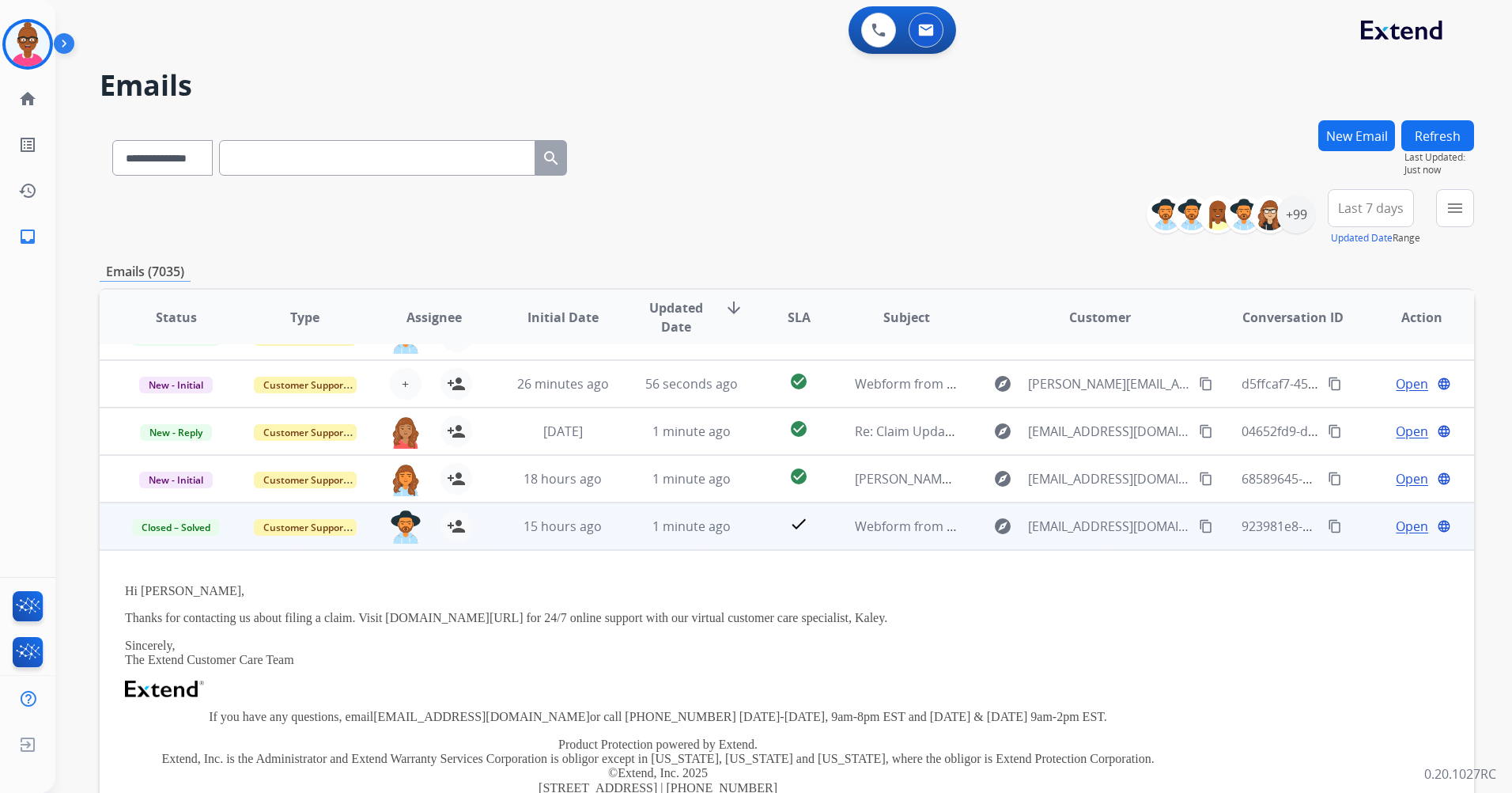
scroll to position [126, 0]
click at [568, 538] on td "15 hours ago" at bounding box center [551, 526] width 129 height 47
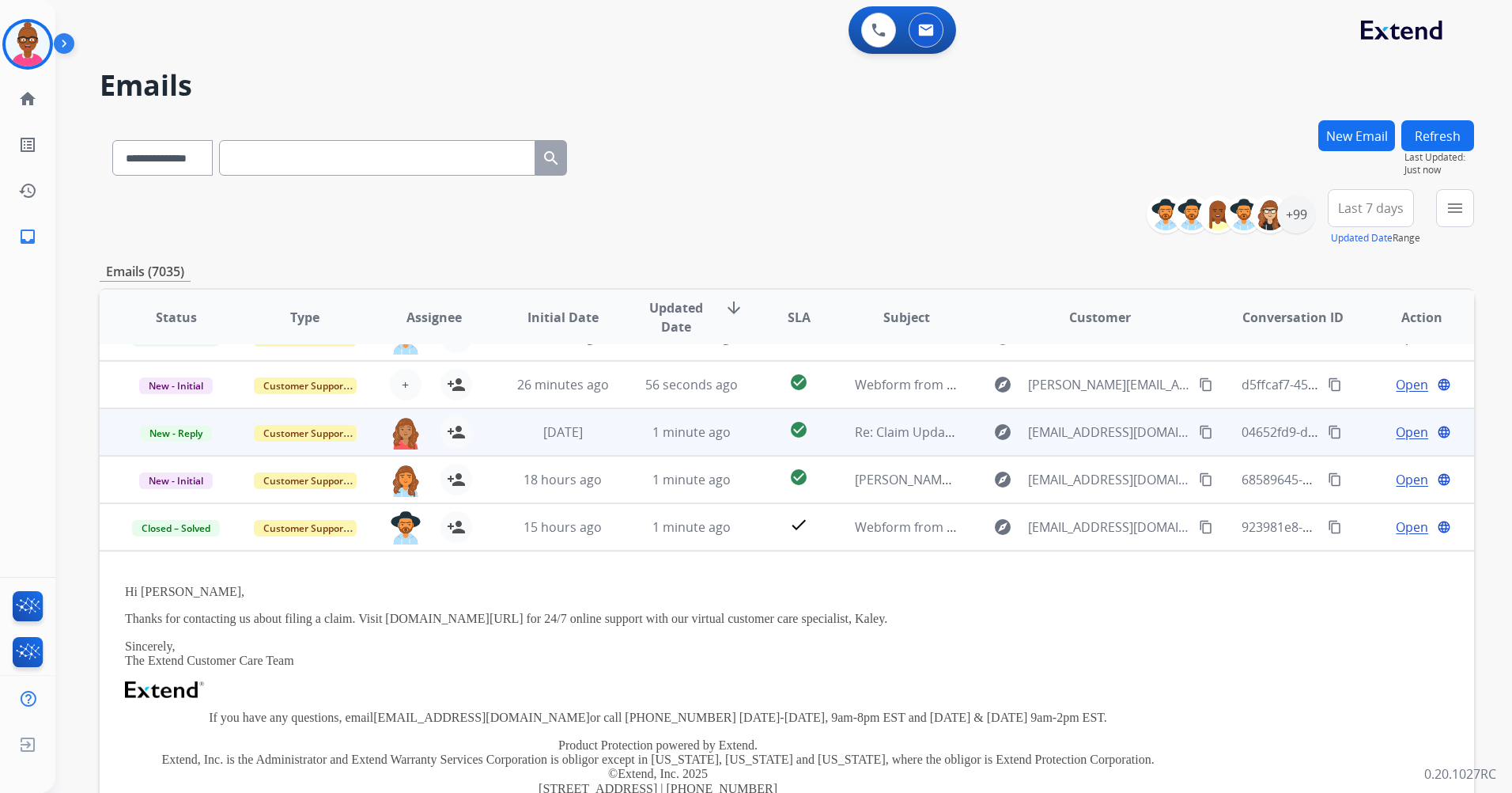
click at [568, 456] on td "[DATE]" at bounding box center [551, 432] width 129 height 47
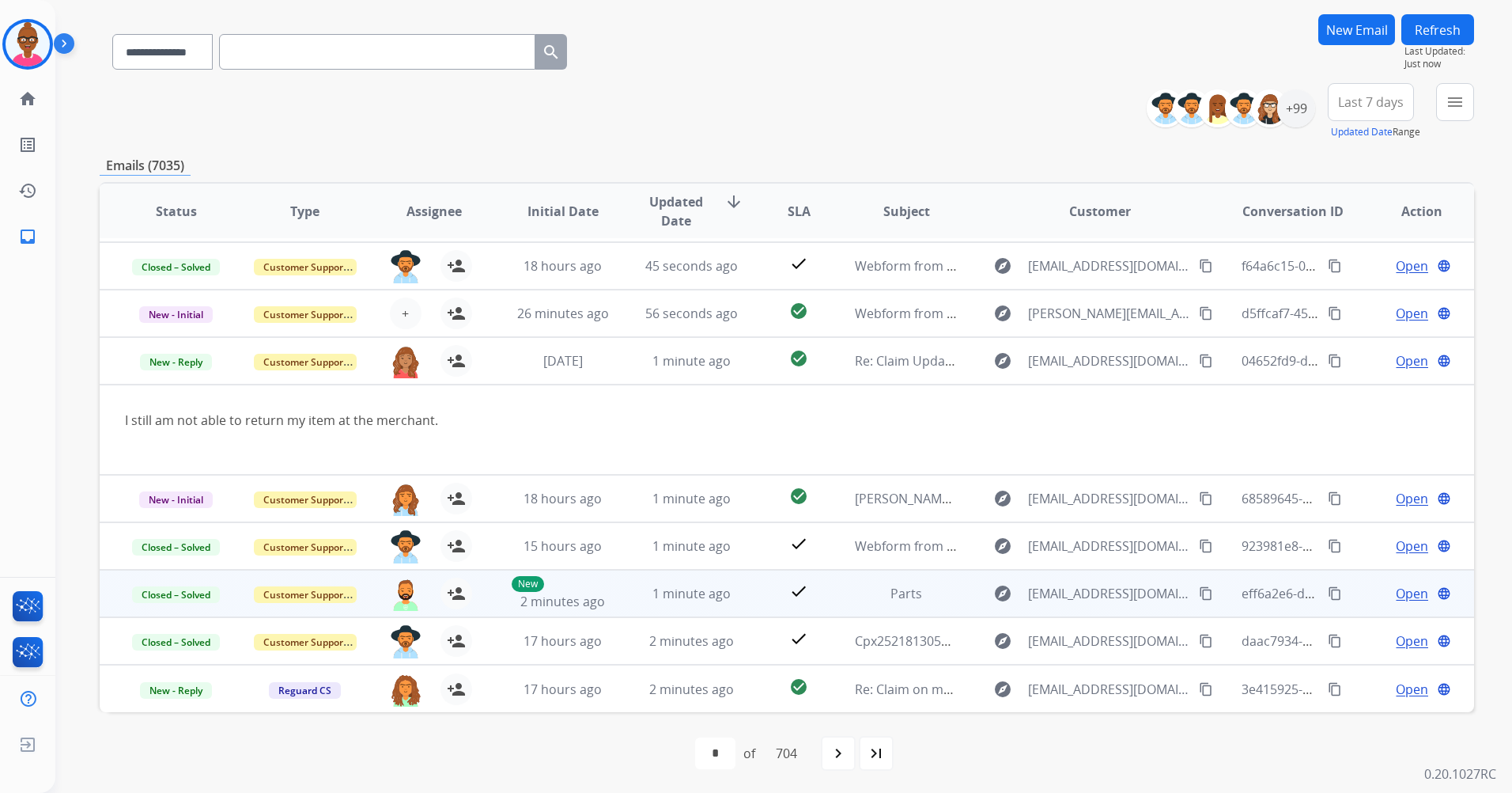
scroll to position [108, 0]
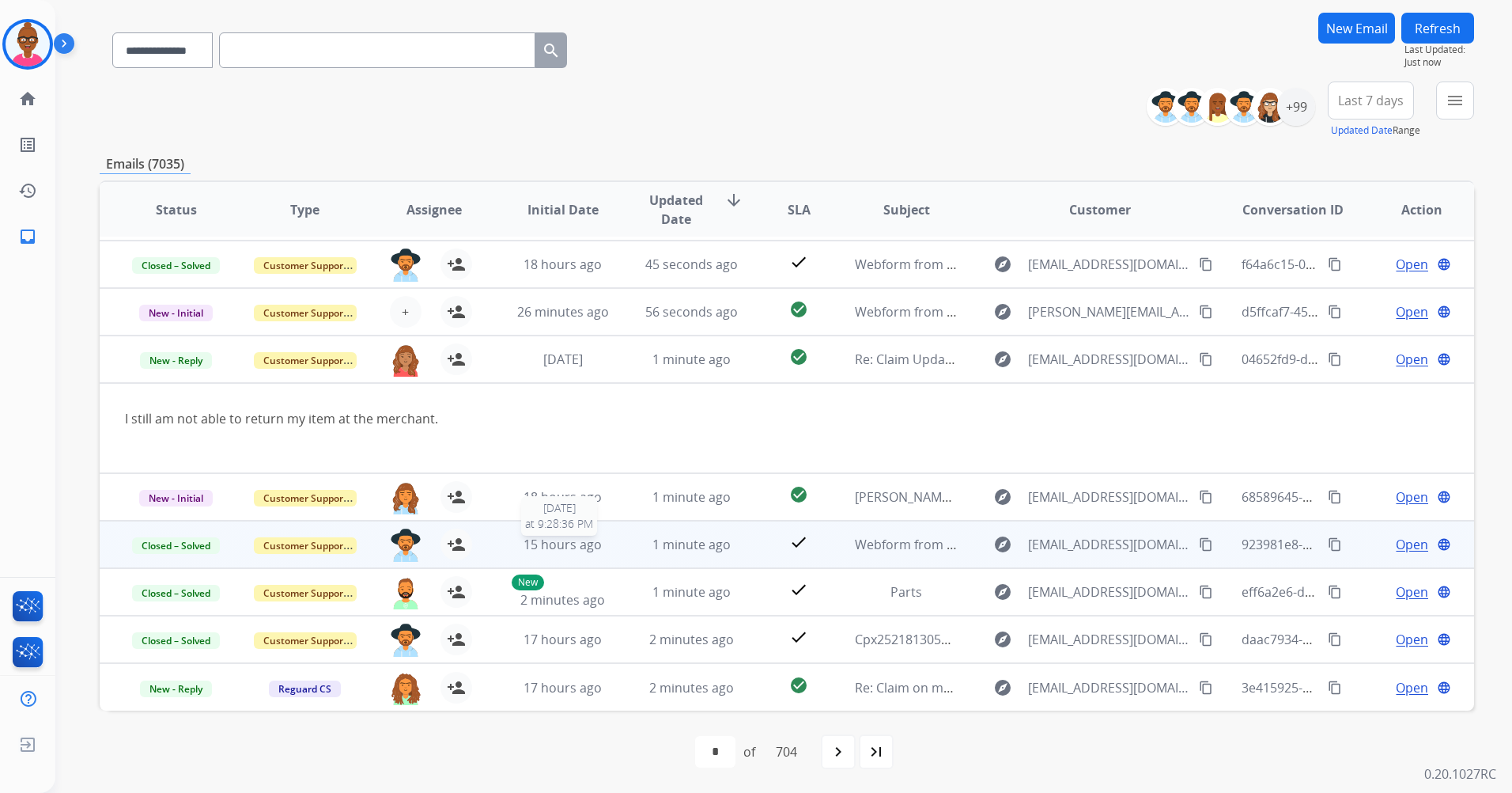
click at [609, 544] on div "15 hours ago" at bounding box center [563, 544] width 103 height 19
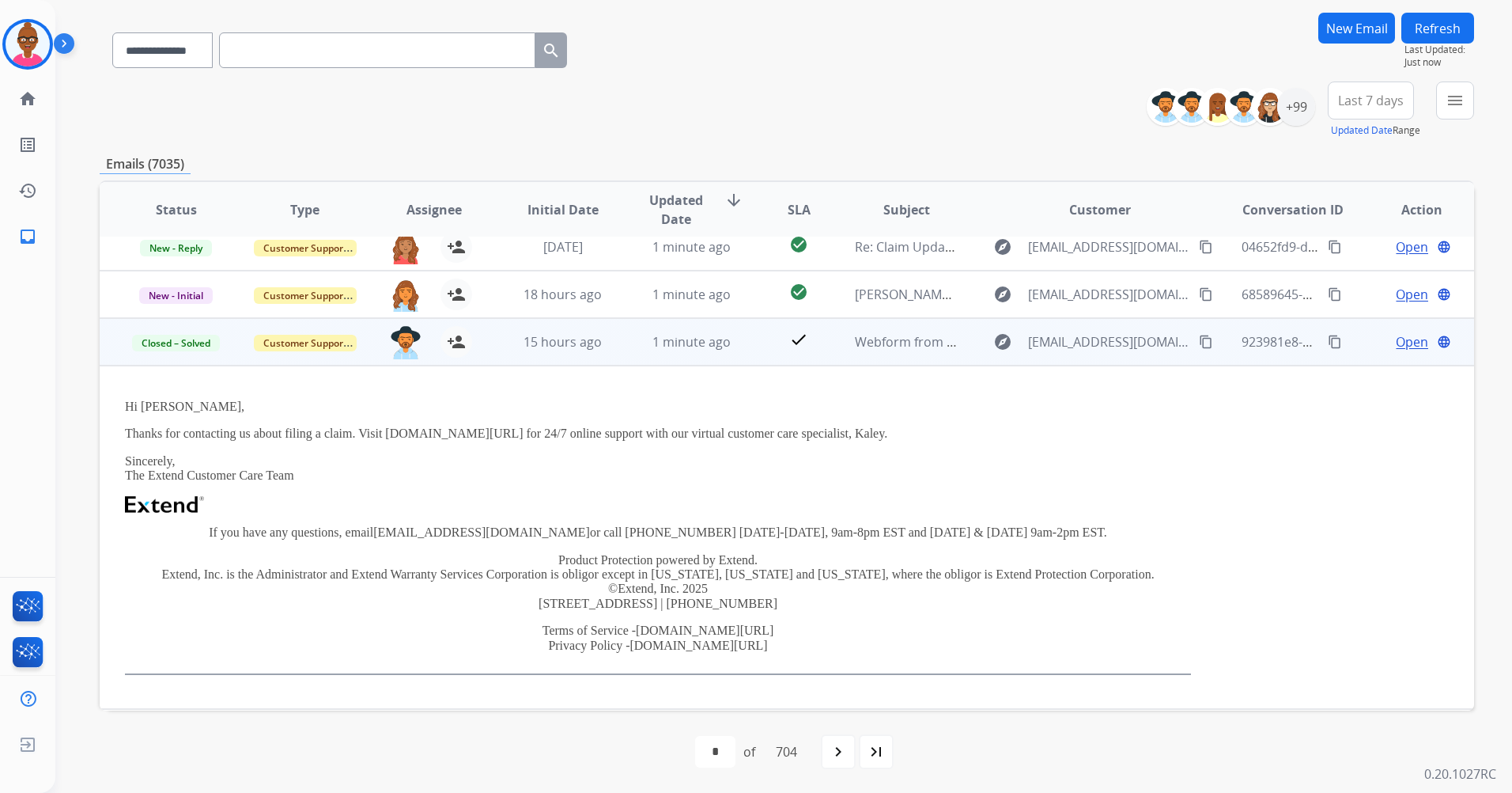
scroll to position [285, 0]
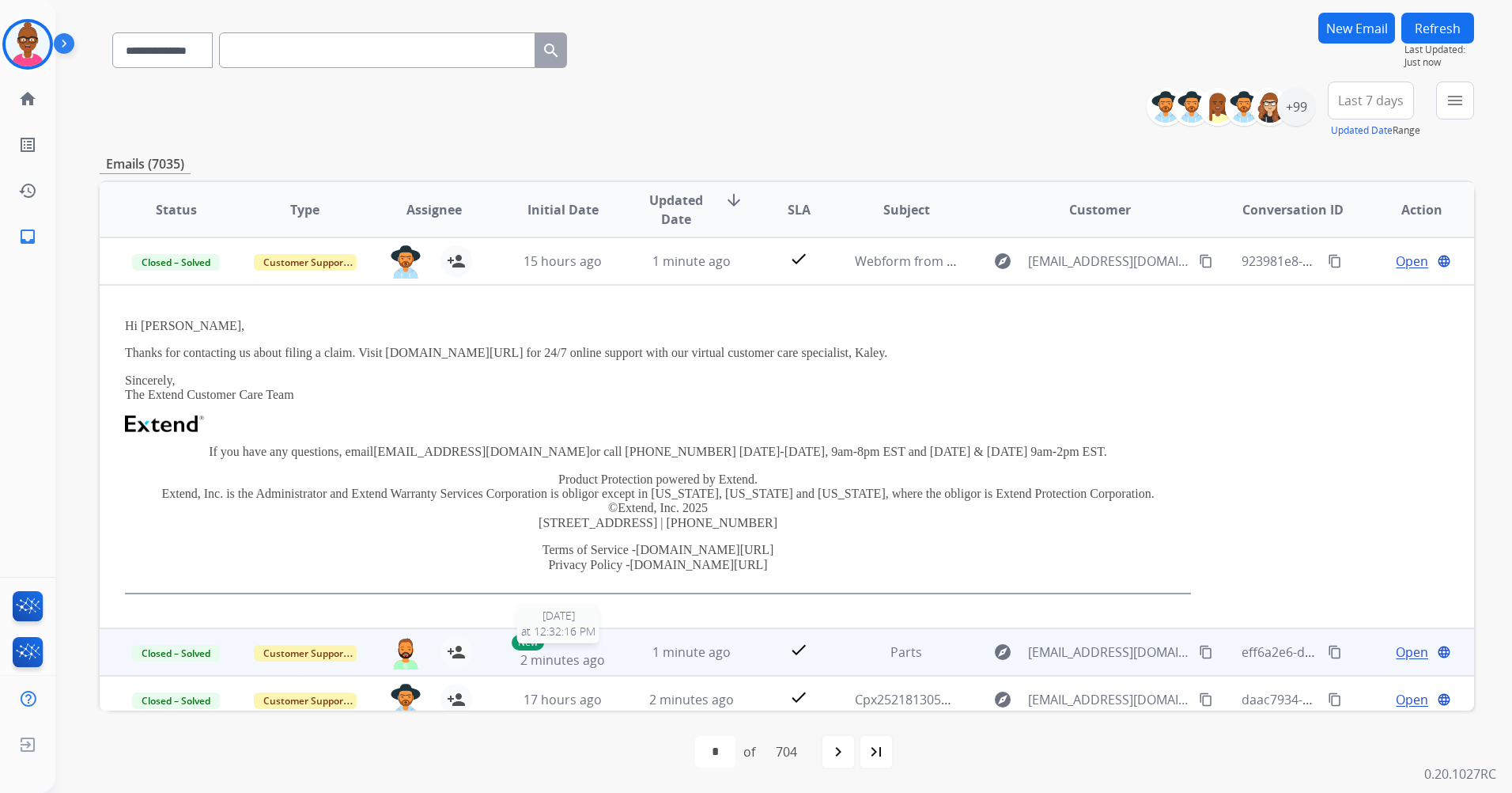
click at [593, 660] on span "2 minutes ago" at bounding box center [563, 660] width 84 height 17
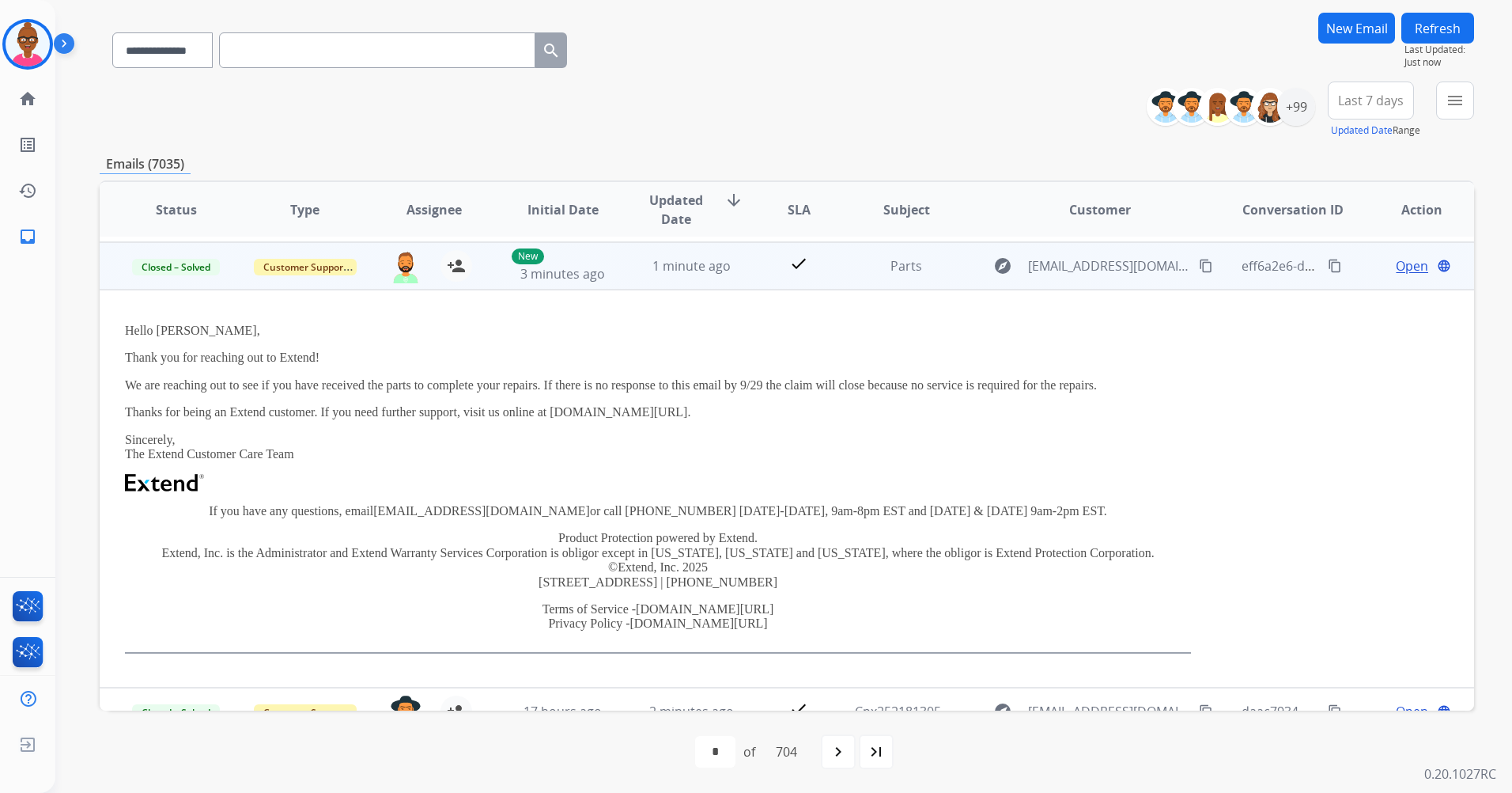
scroll to position [332, 0]
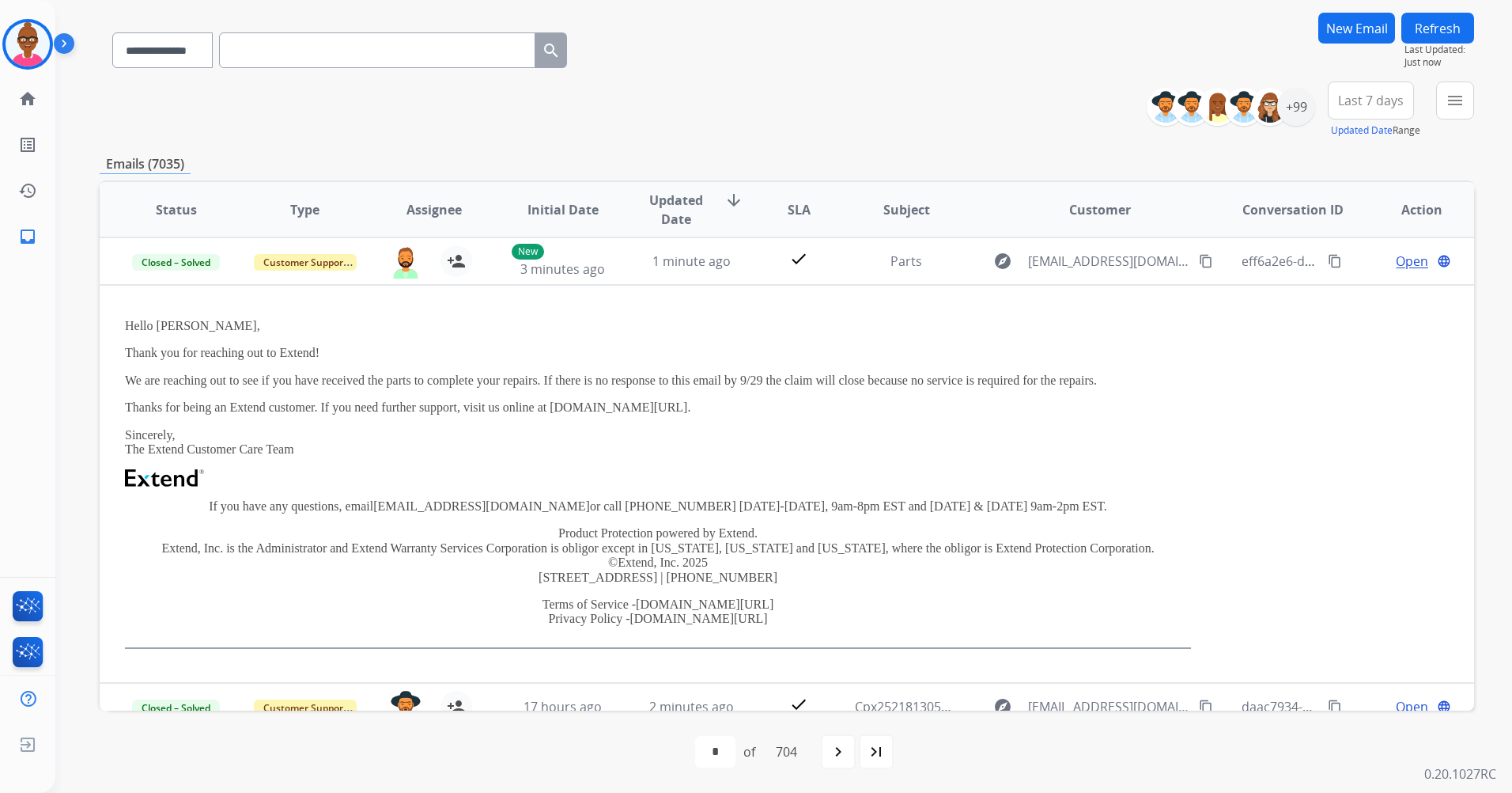
click at [1437, 35] on button "Refresh" at bounding box center [1438, 28] width 73 height 31
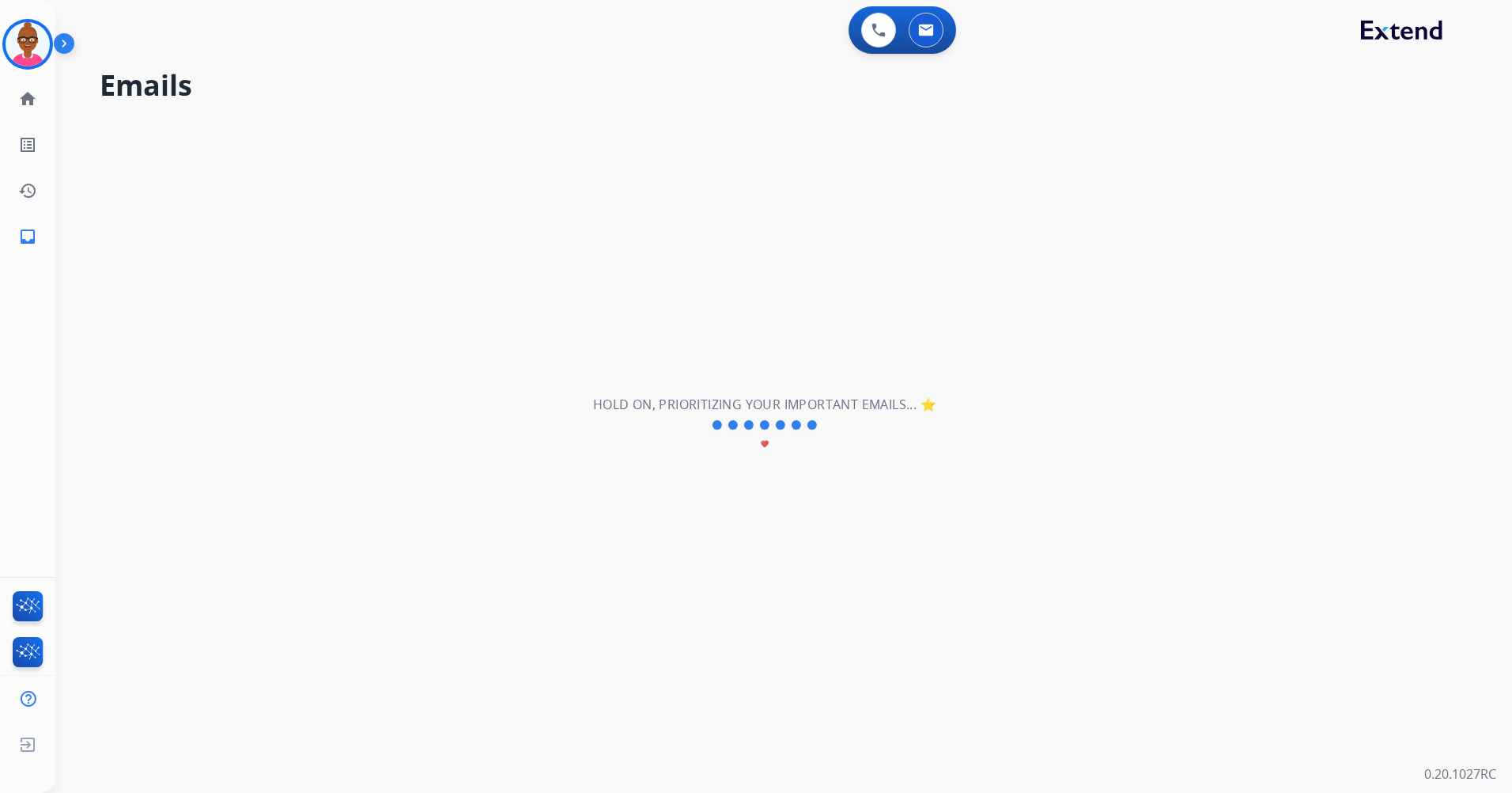
scroll to position [54, 0]
